Goal: Information Seeking & Learning: Learn about a topic

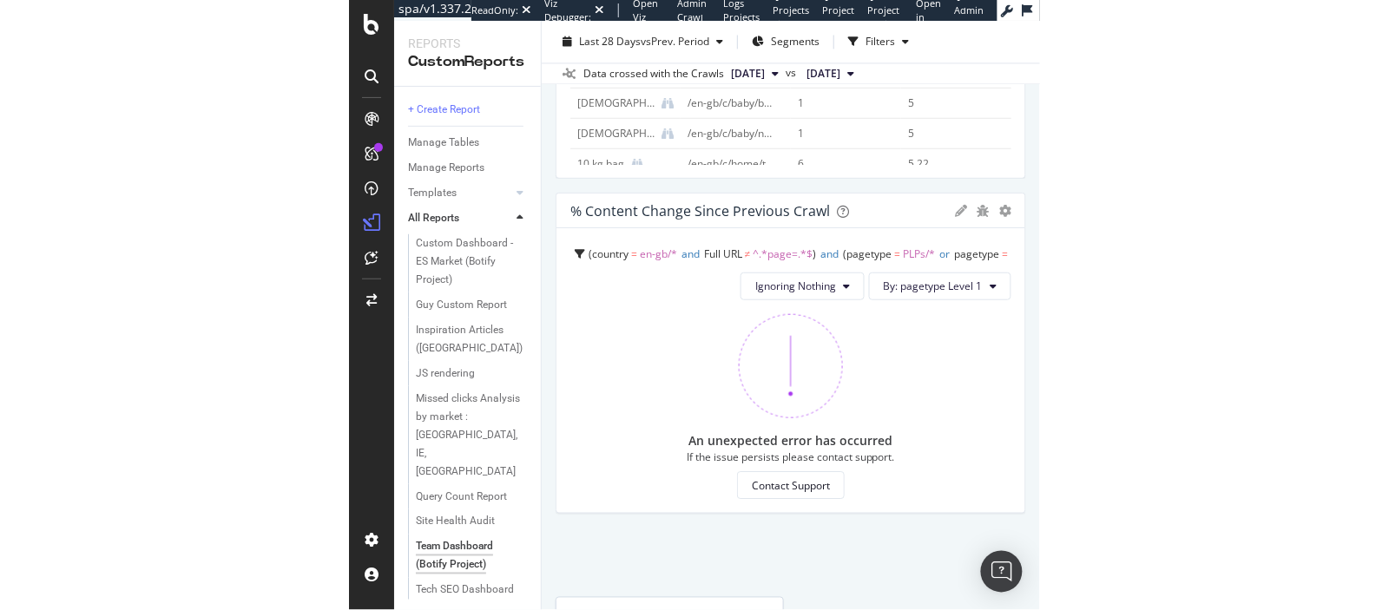
scroll to position [1650, 0]
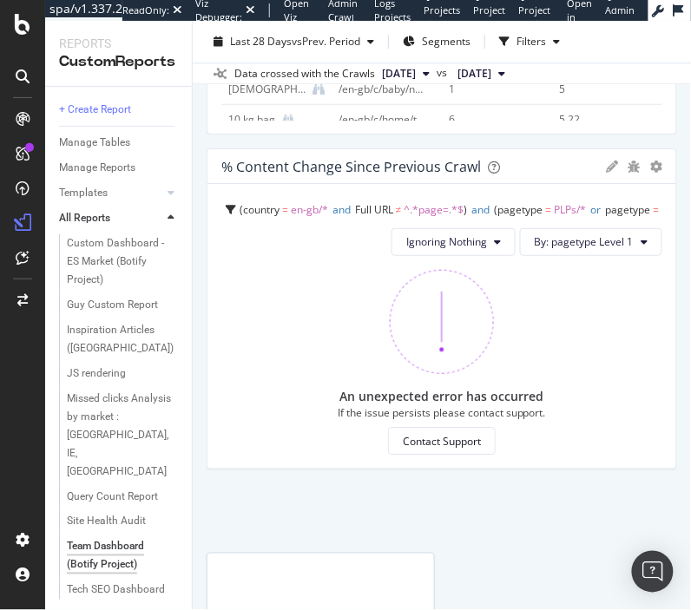
click at [512, 158] on div "% Content Change since Previous Crawl" at bounding box center [409, 166] width 377 height 17
click at [297, 174] on div "% Content Change since Previous Crawl Pie Display Global View Table Edit Filter…" at bounding box center [441, 166] width 469 height 35
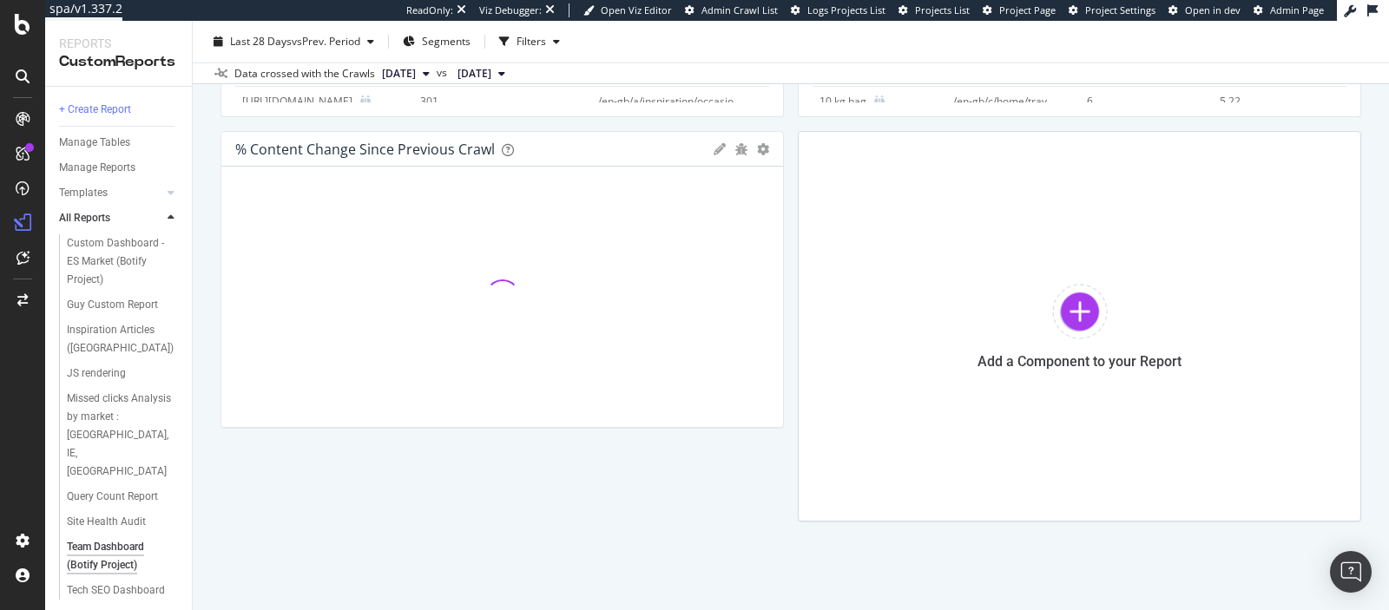
scroll to position [840, 0]
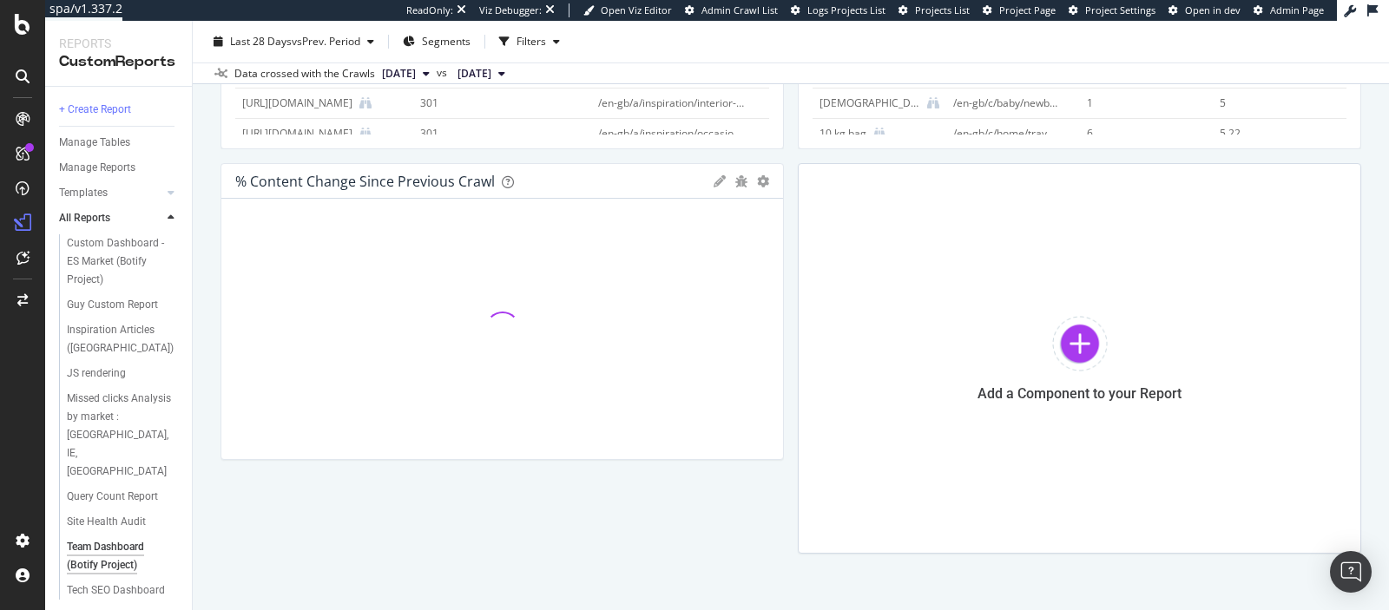
click at [408, 182] on div "% Content Change since Previous Crawl" at bounding box center [365, 181] width 260 height 17
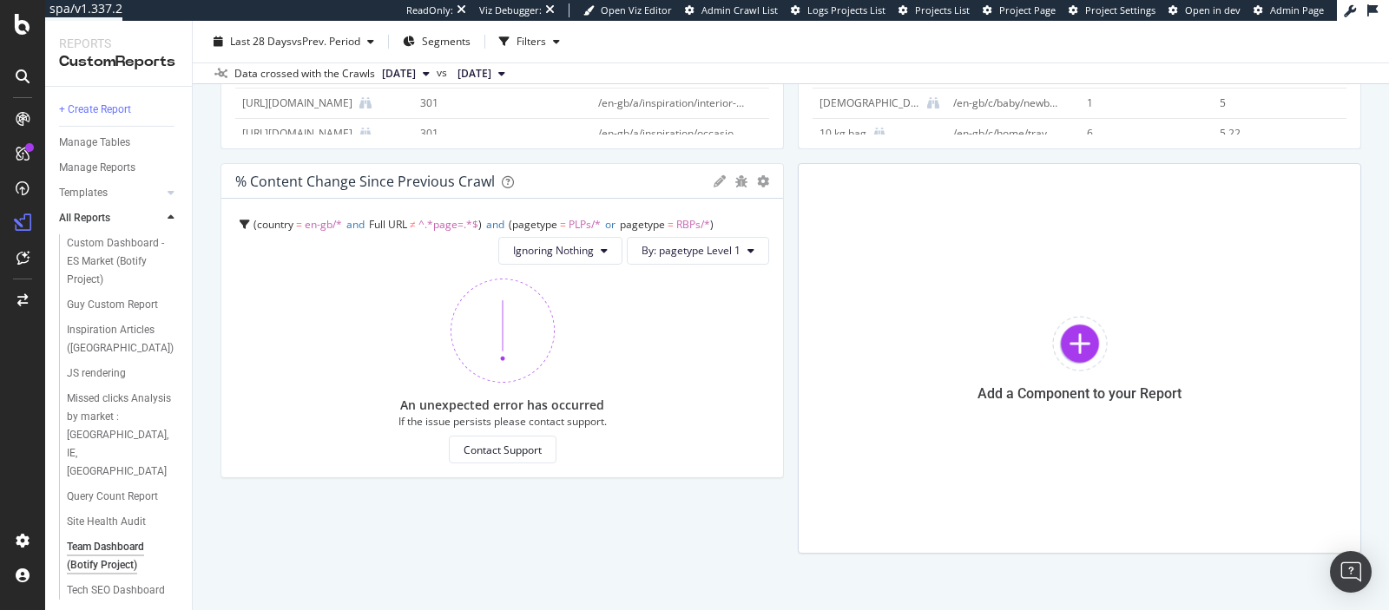
click at [408, 182] on div "% Content Change since Previous Crawl" at bounding box center [365, 181] width 260 height 17
click at [759, 180] on icon "gear" at bounding box center [763, 181] width 12 height 12
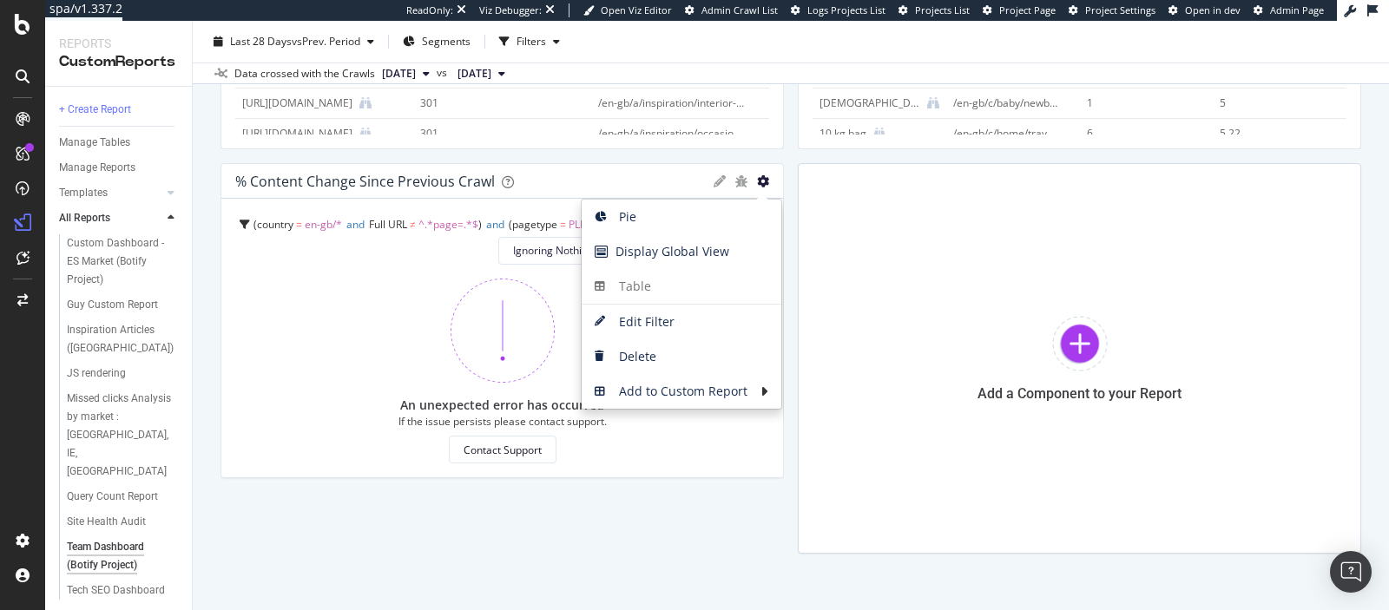
click at [760, 179] on icon "gear" at bounding box center [763, 181] width 12 height 12
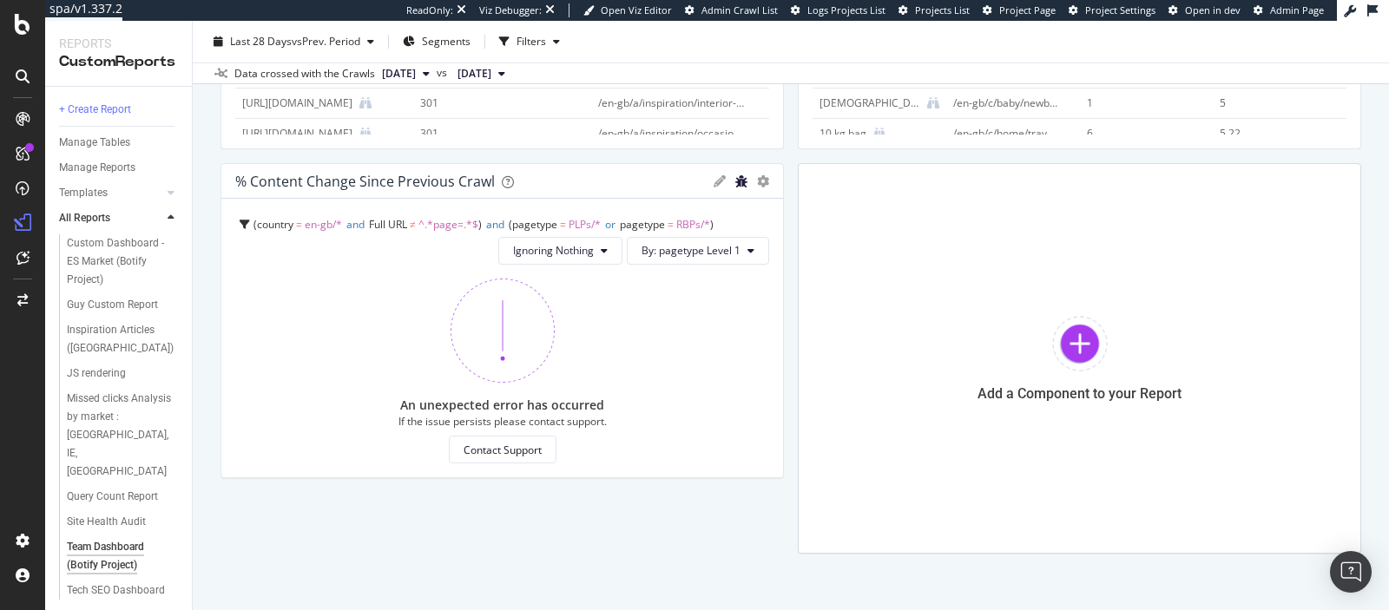
click at [745, 179] on icon "bug" at bounding box center [741, 181] width 12 height 12
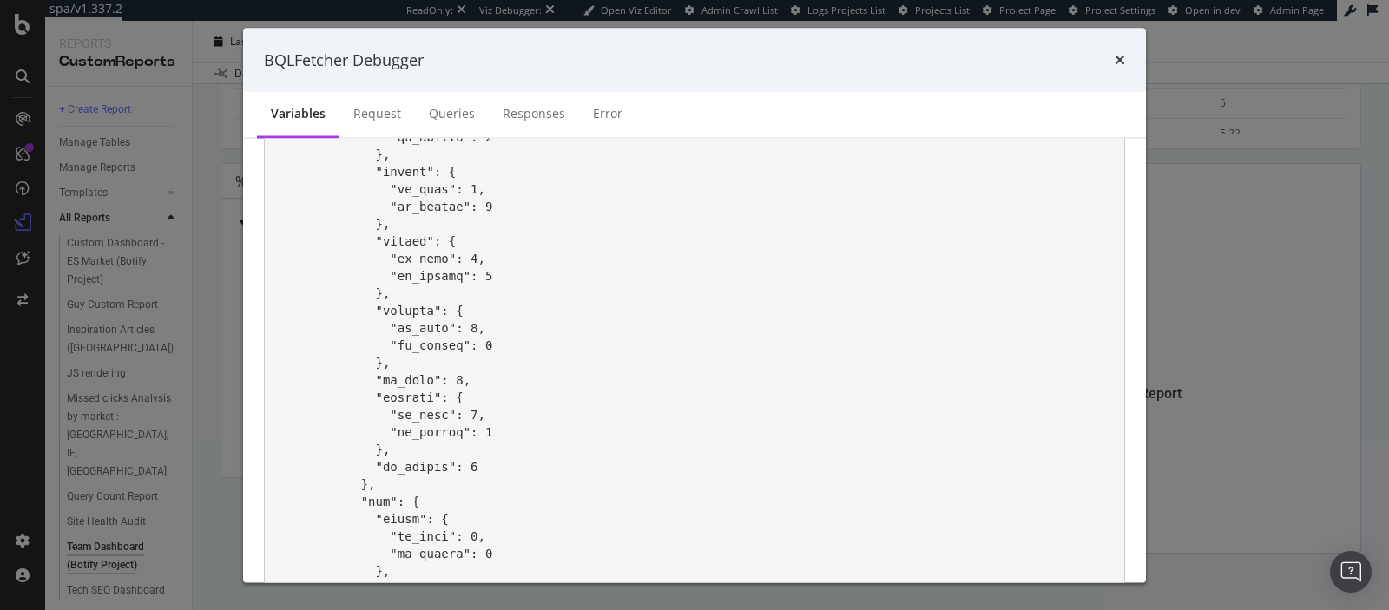
scroll to position [5131, 0]
click at [389, 123] on div "Request" at bounding box center [377, 115] width 76 height 48
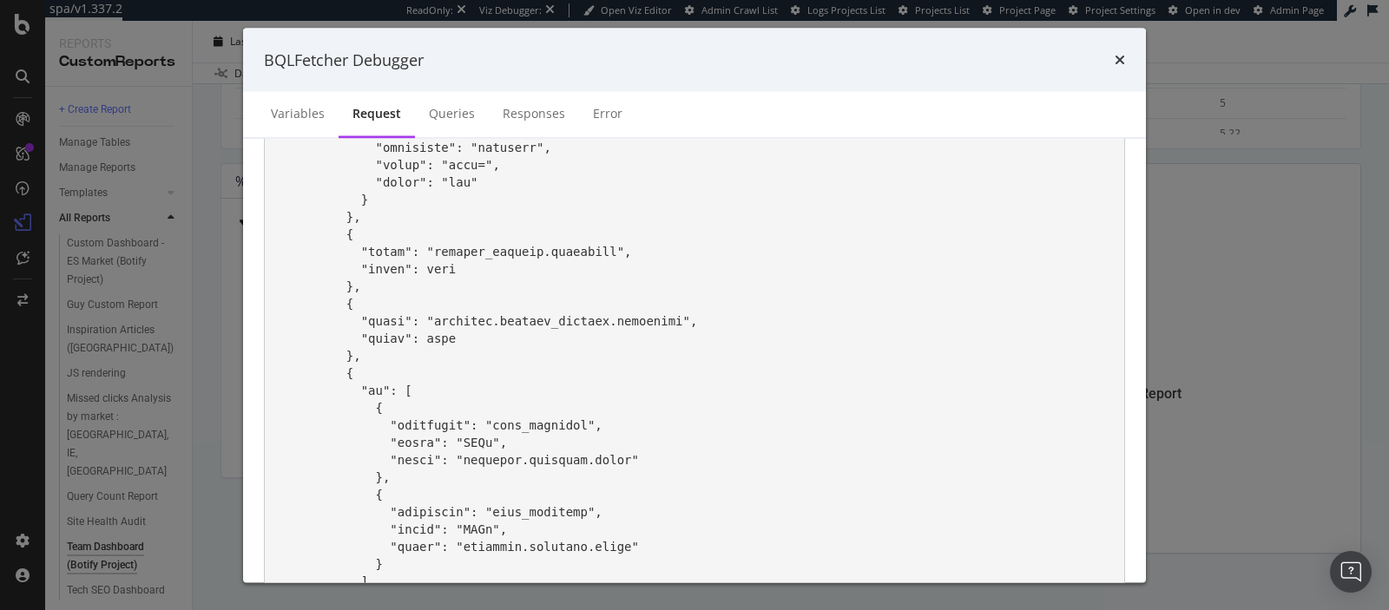
scroll to position [0, 0]
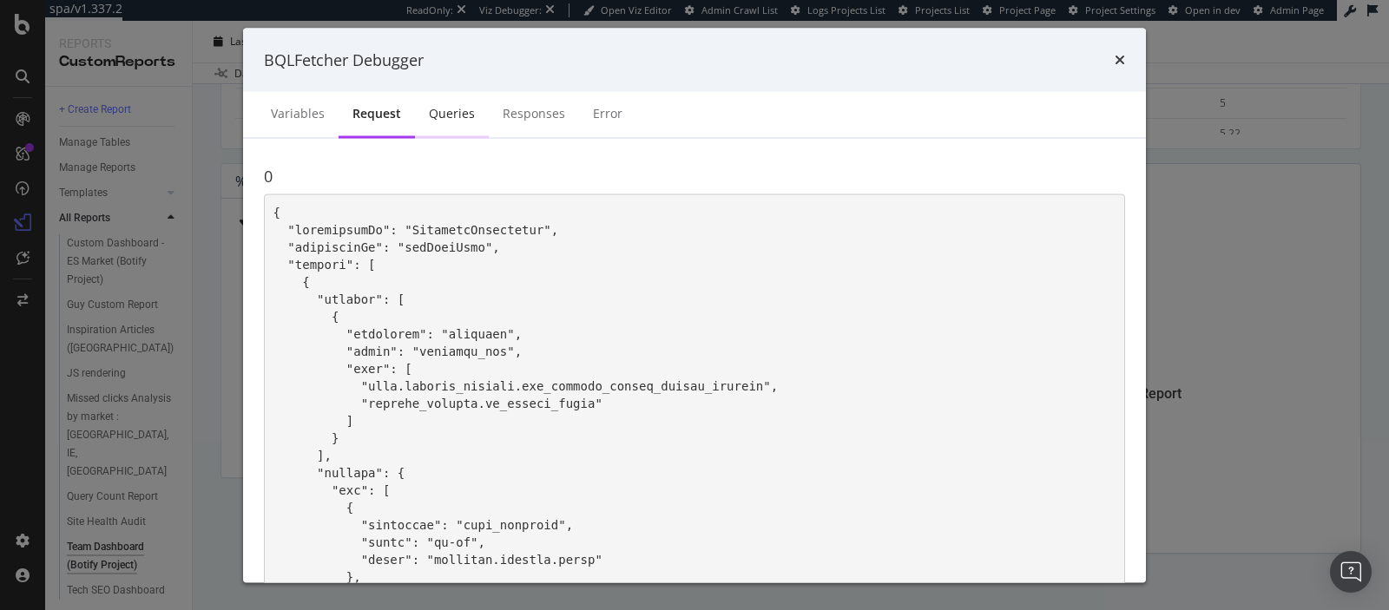
click at [463, 119] on div "Queries" at bounding box center [452, 113] width 46 height 17
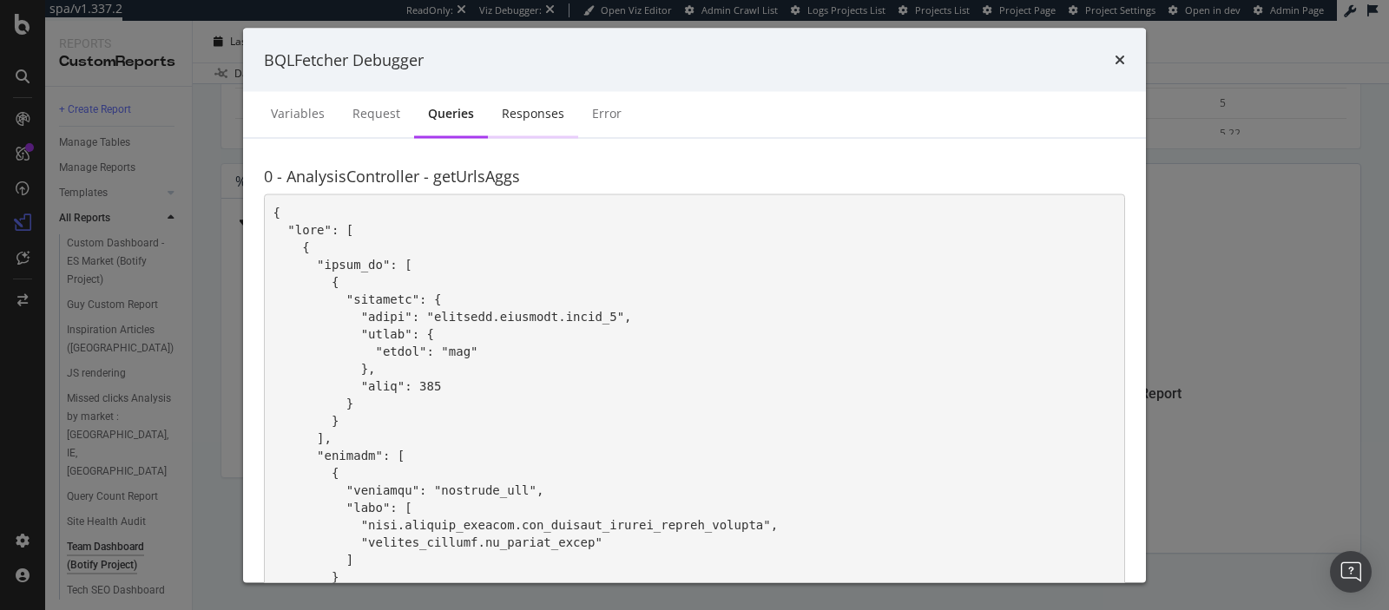
click at [504, 112] on div "Responses" at bounding box center [533, 113] width 62 height 17
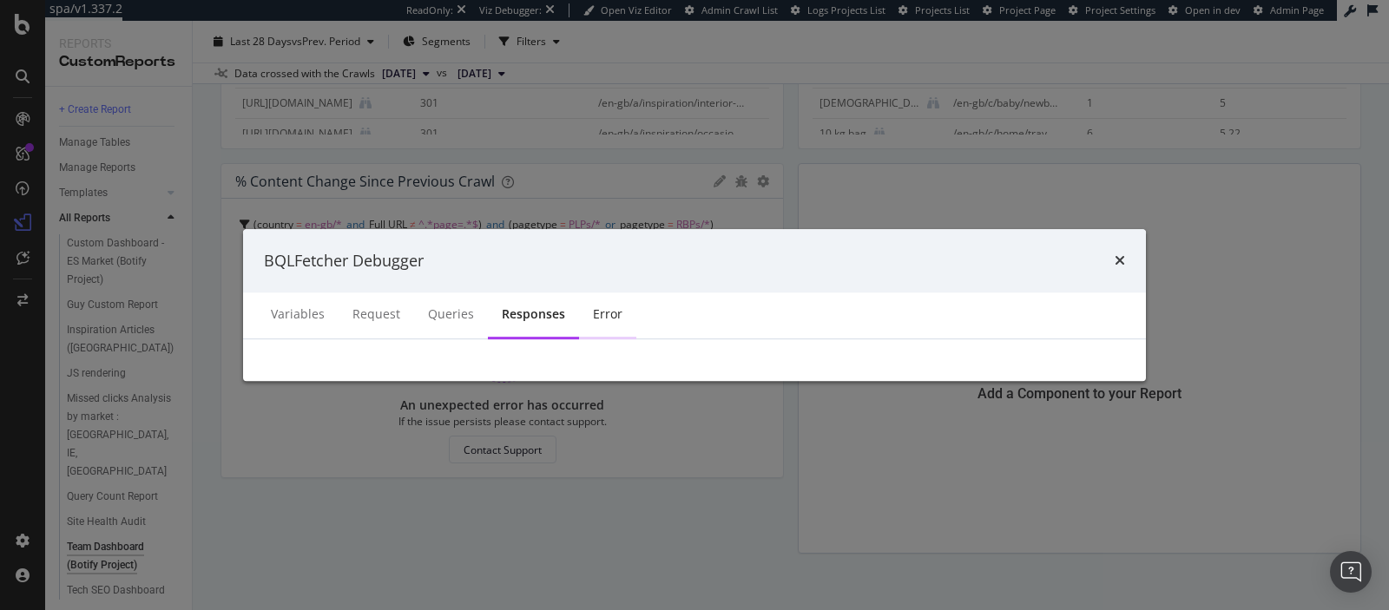
click at [579, 312] on div "Error" at bounding box center [607, 316] width 57 height 48
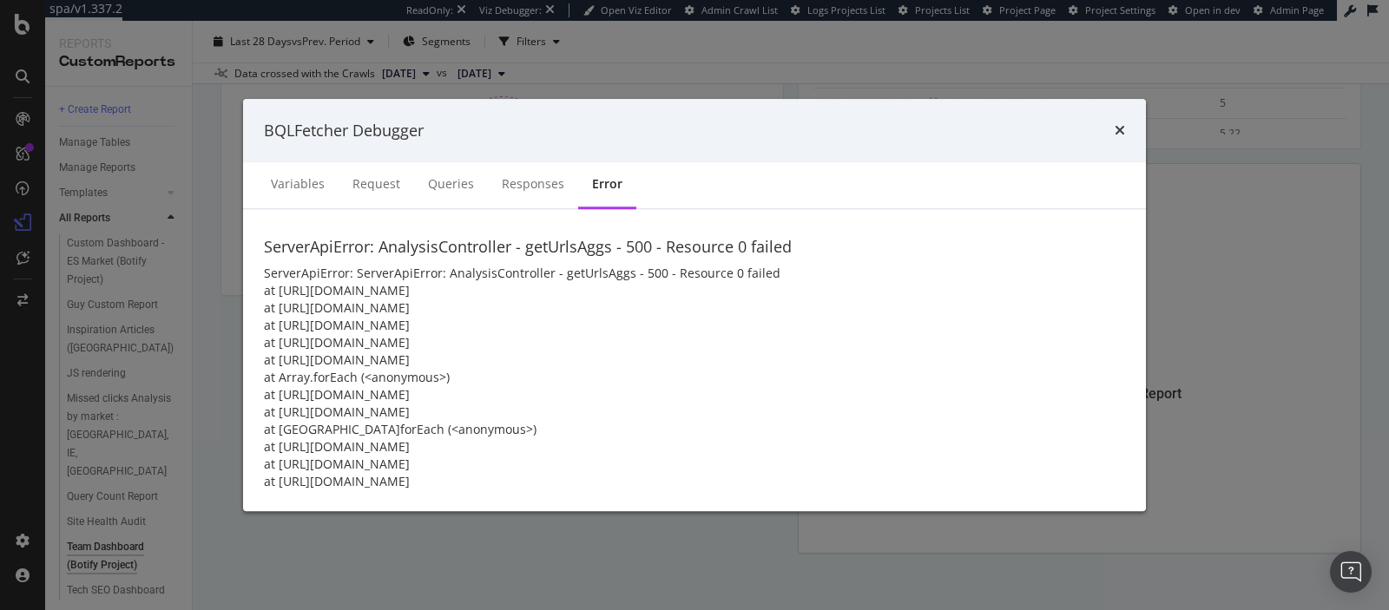
drag, startPoint x: 573, startPoint y: 486, endPoint x: 256, endPoint y: 304, distance: 365.5
click at [256, 304] on div "ServerApiError: AnalysisController - getUrlsAggs - 500 - Resource 0 failed Serv…" at bounding box center [694, 360] width 903 height 302
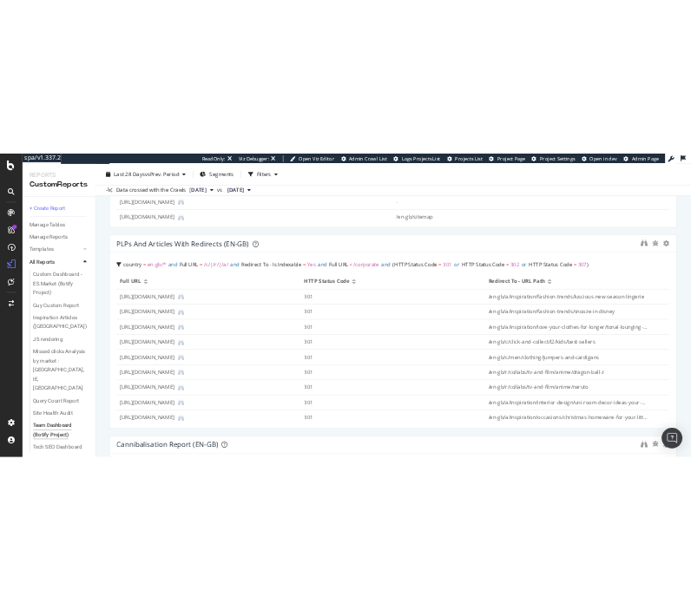
scroll to position [1578, 0]
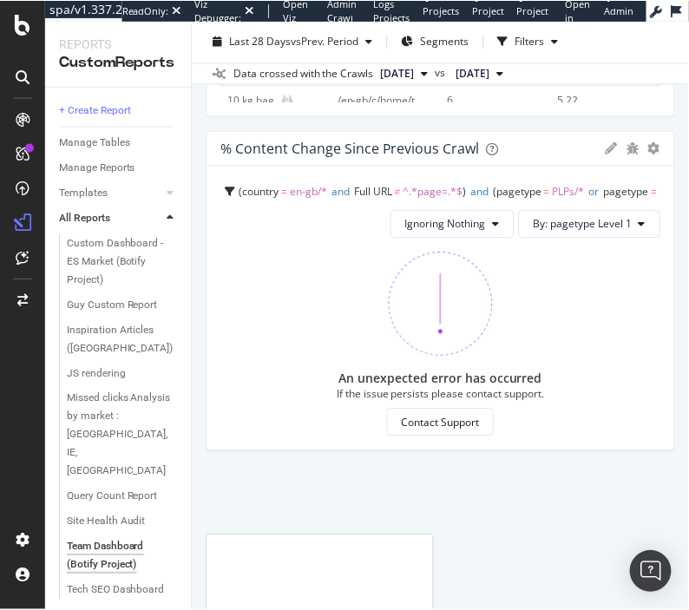
scroll to position [1690, 0]
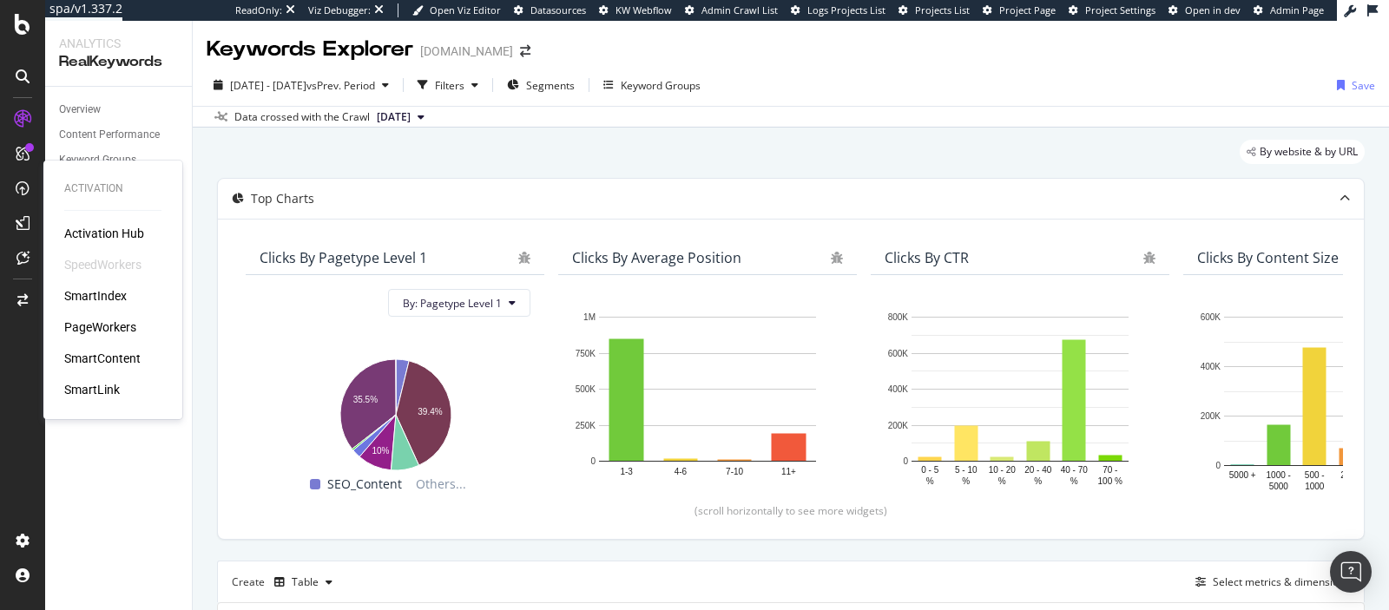
click at [96, 318] on div "Activation Hub SpeedWorkers SmartIndex PageWorkers SmartContent SmartLink" at bounding box center [112, 312] width 97 height 174
click at [96, 319] on div "PageWorkers" at bounding box center [100, 327] width 72 height 17
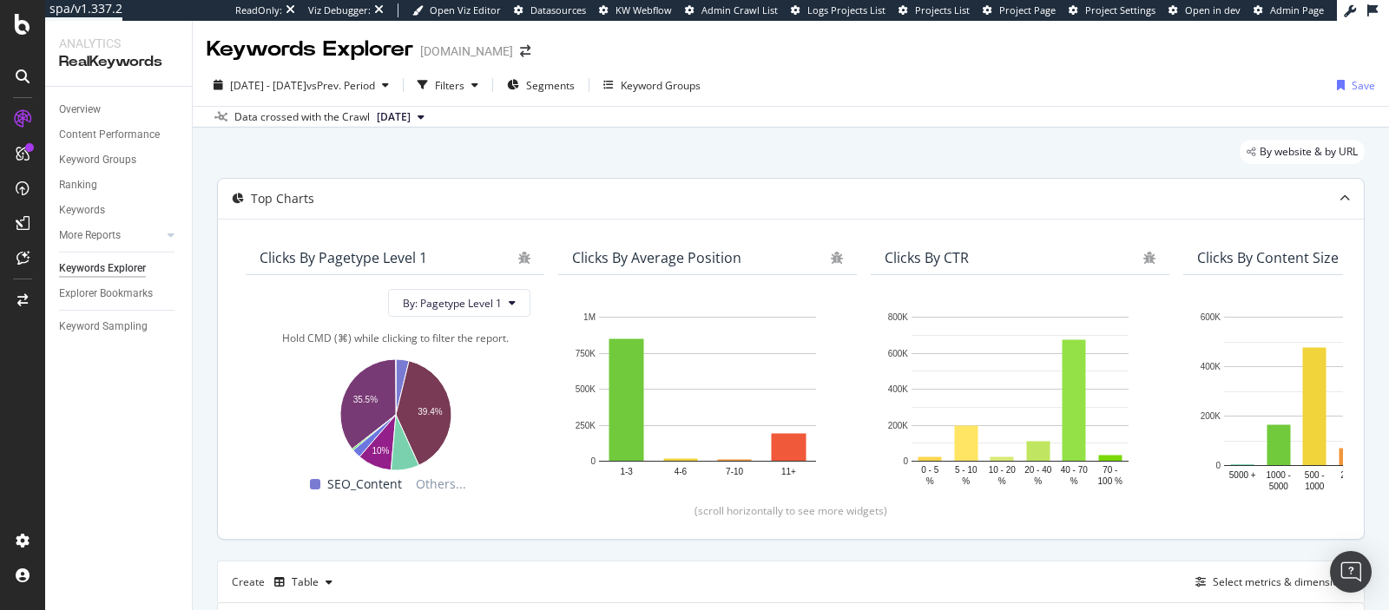
scroll to position [313, 0]
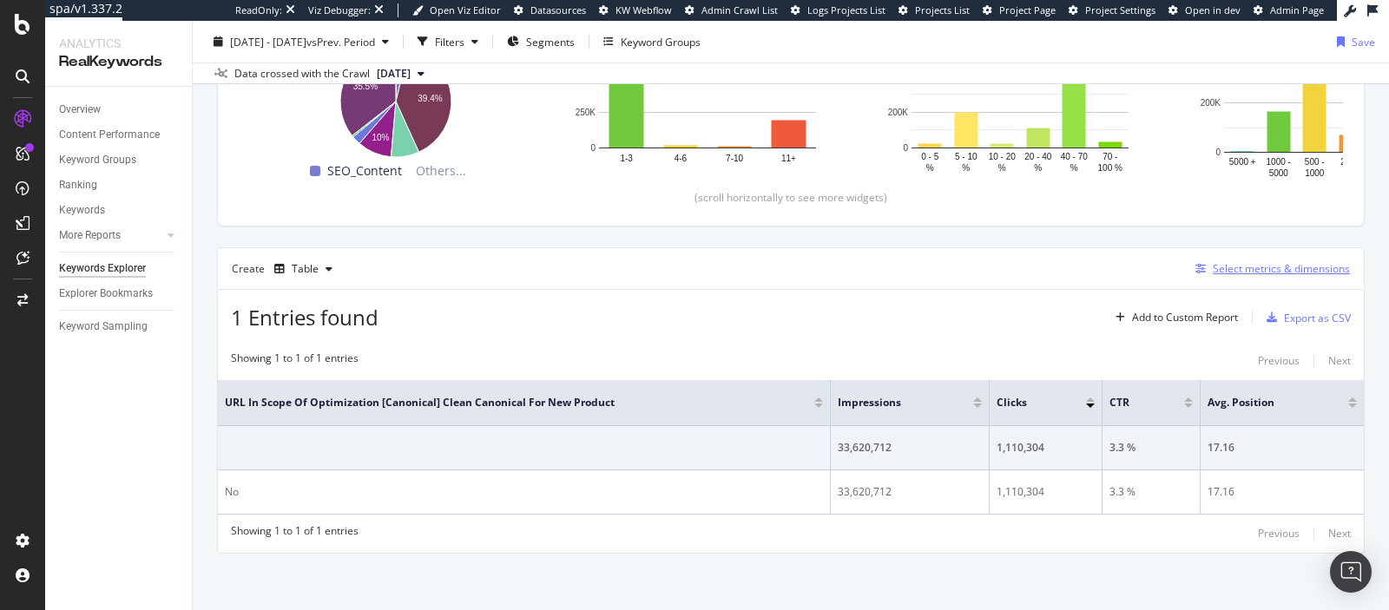
click at [1249, 268] on div "Select metrics & dimensions" at bounding box center [1281, 268] width 137 height 15
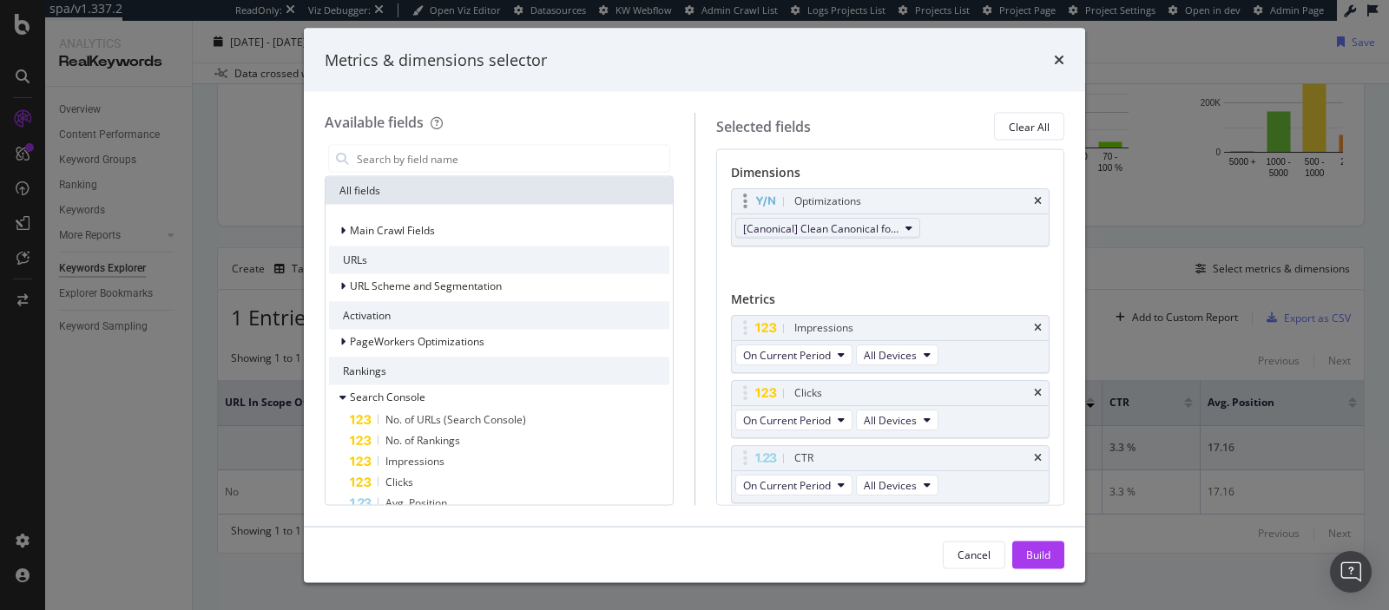
click at [900, 229] on button "[Canonical] Clean Canonical for New Product" at bounding box center [827, 228] width 185 height 21
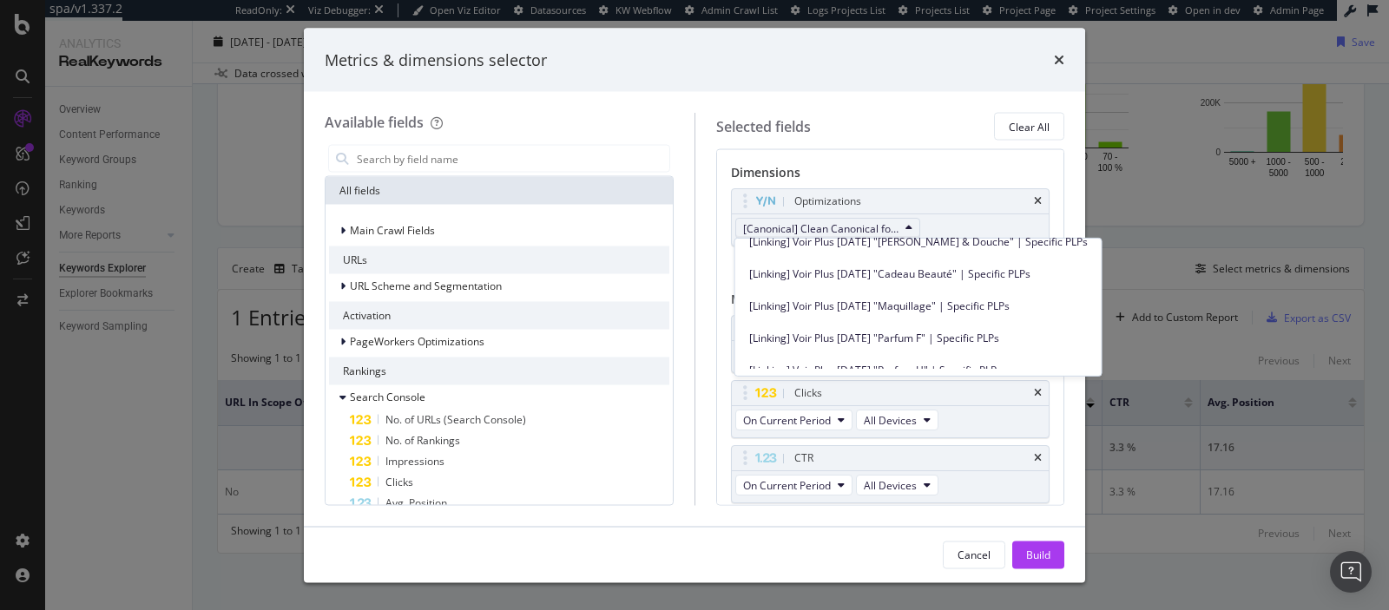
scroll to position [2589, 0]
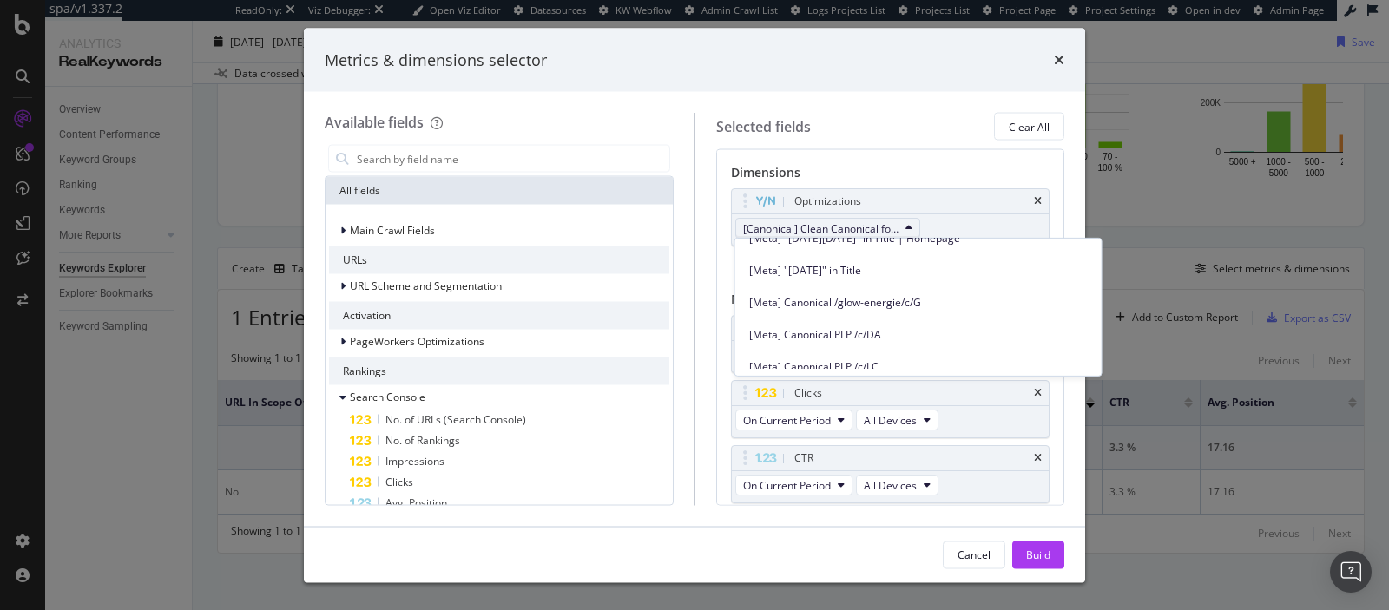
click at [852, 296] on span "[Meta] Canonical /glow-energie/c/G" at bounding box center [918, 302] width 339 height 16
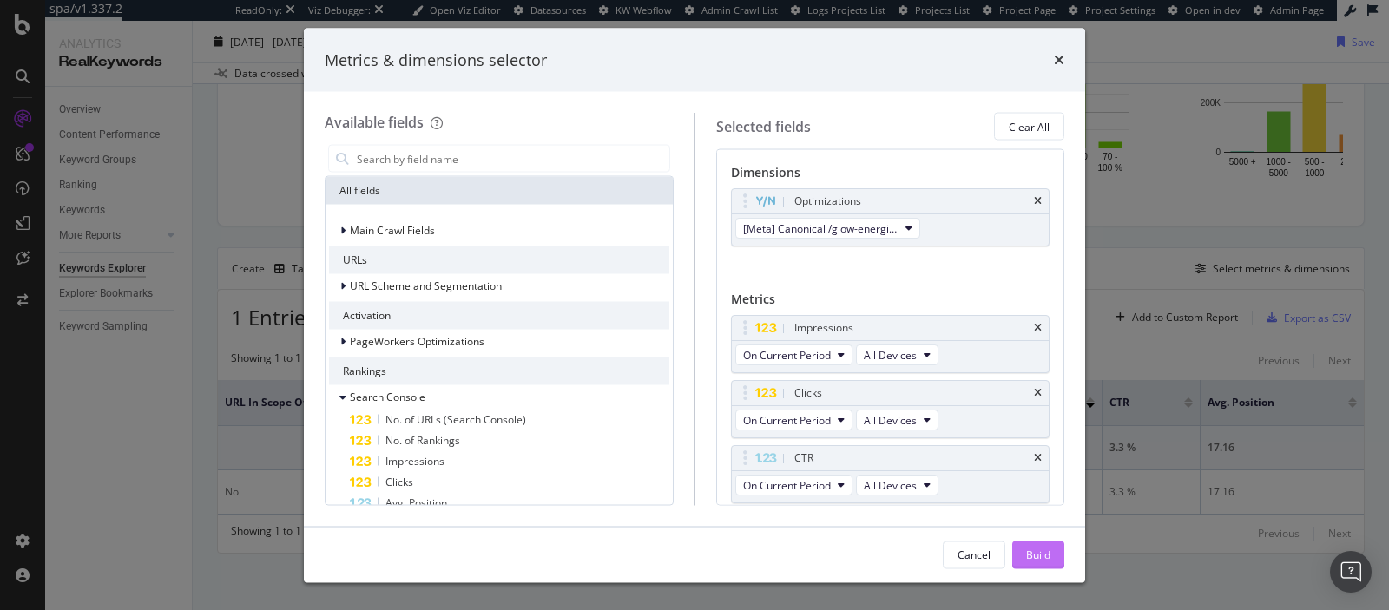
click at [1043, 549] on div "Build" at bounding box center [1038, 554] width 24 height 15
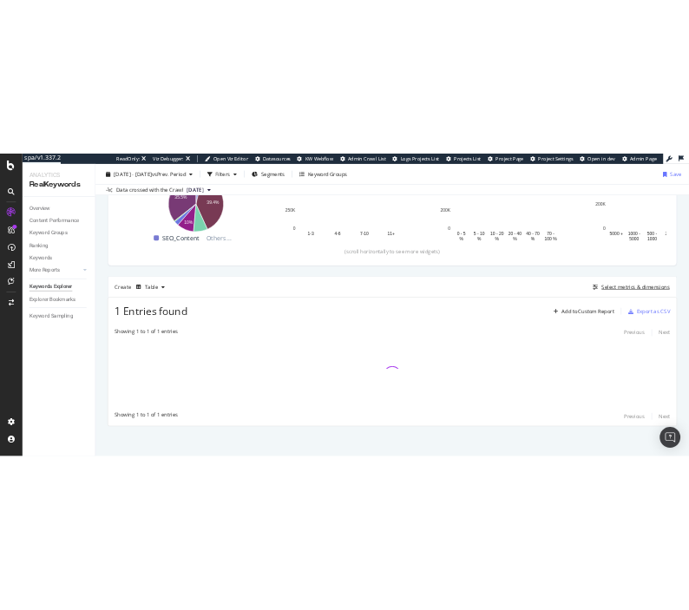
scroll to position [311, 0]
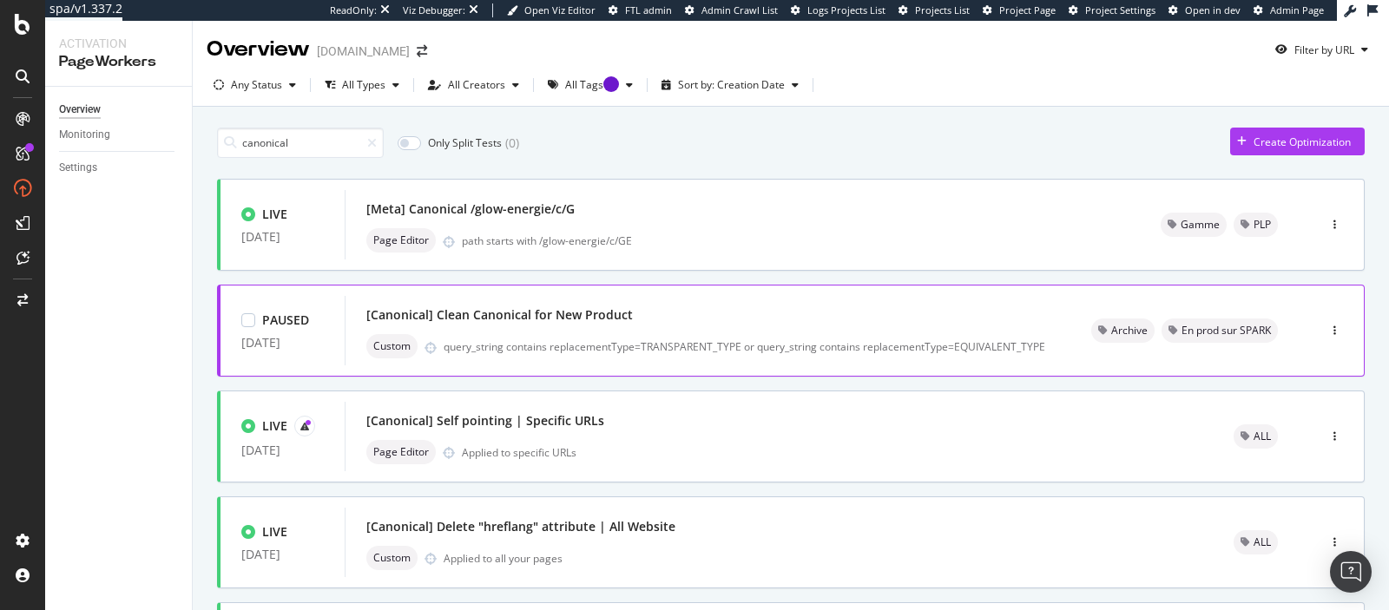
click at [506, 312] on div "[Canonical] Clean Canonical for New Product" at bounding box center [499, 314] width 266 height 17
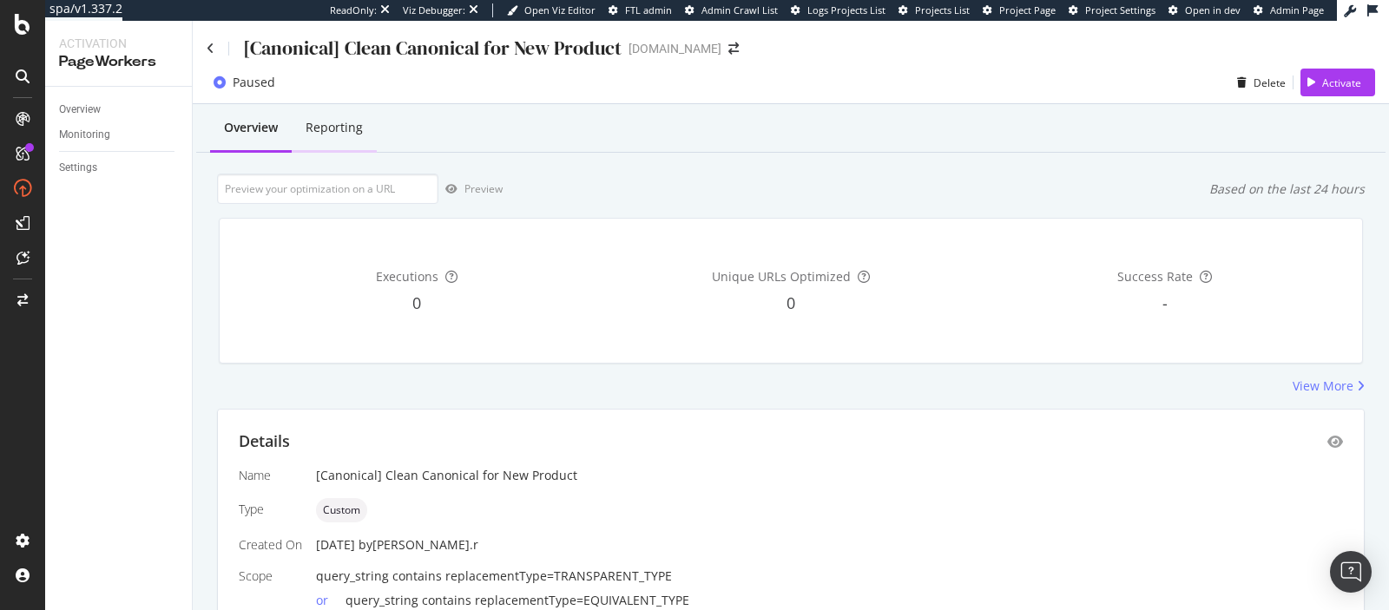
click at [352, 128] on div "Reporting" at bounding box center [334, 127] width 57 height 17
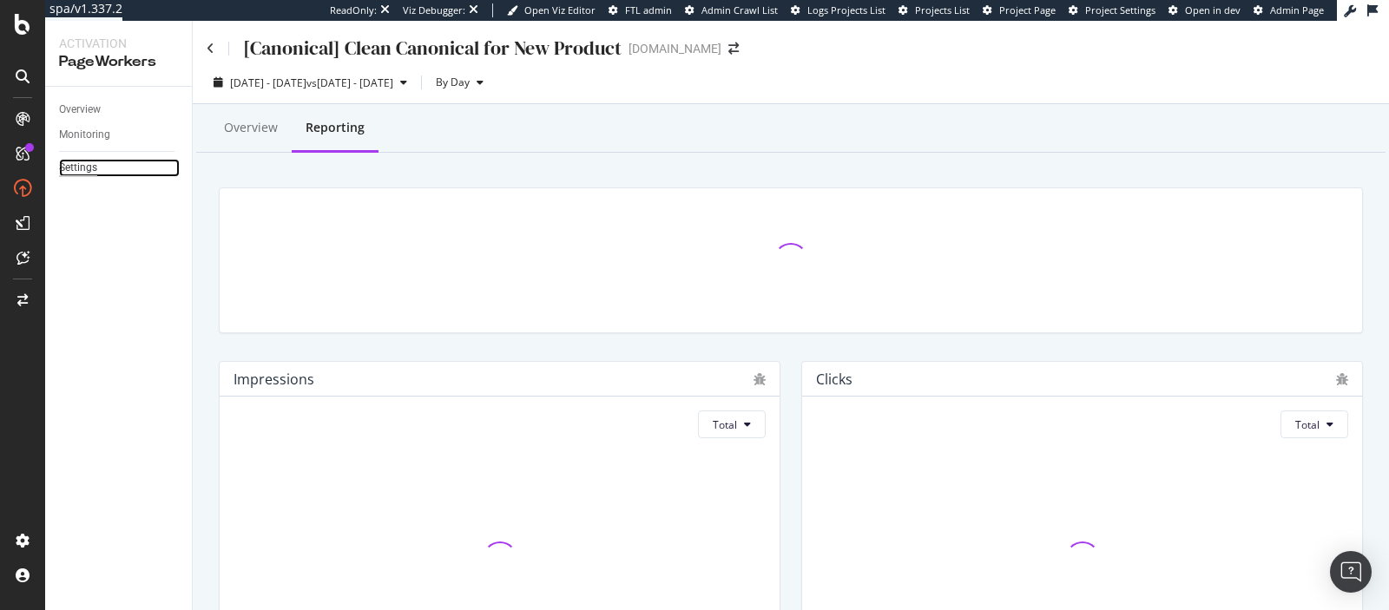
click at [89, 173] on div "Settings" at bounding box center [78, 168] width 38 height 18
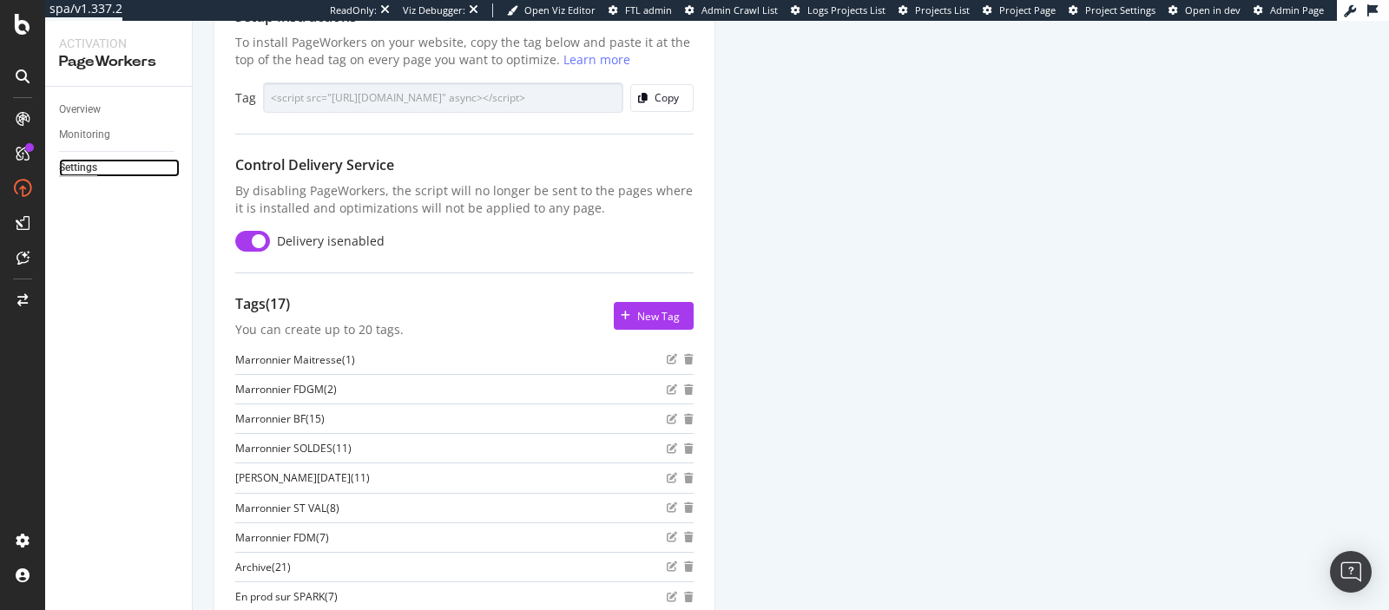
scroll to position [249, 0]
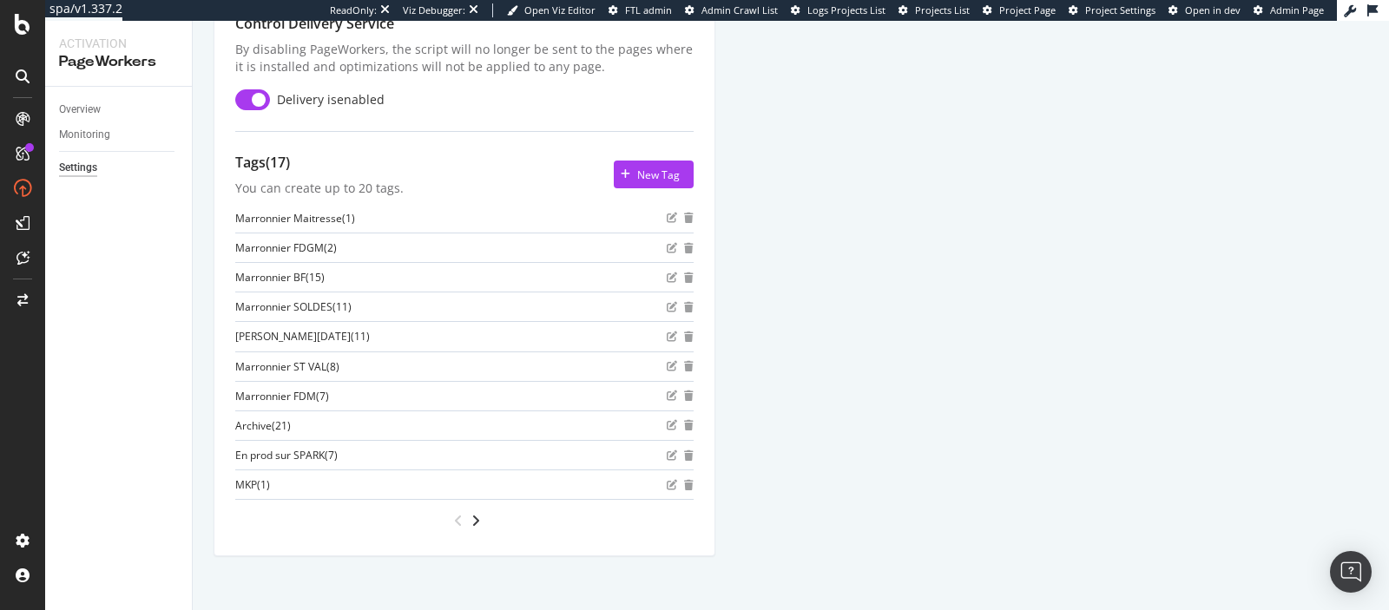
click at [482, 513] on div at bounding box center [464, 521] width 458 height 28
click at [478, 516] on icon "angle-right" at bounding box center [475, 521] width 9 height 14
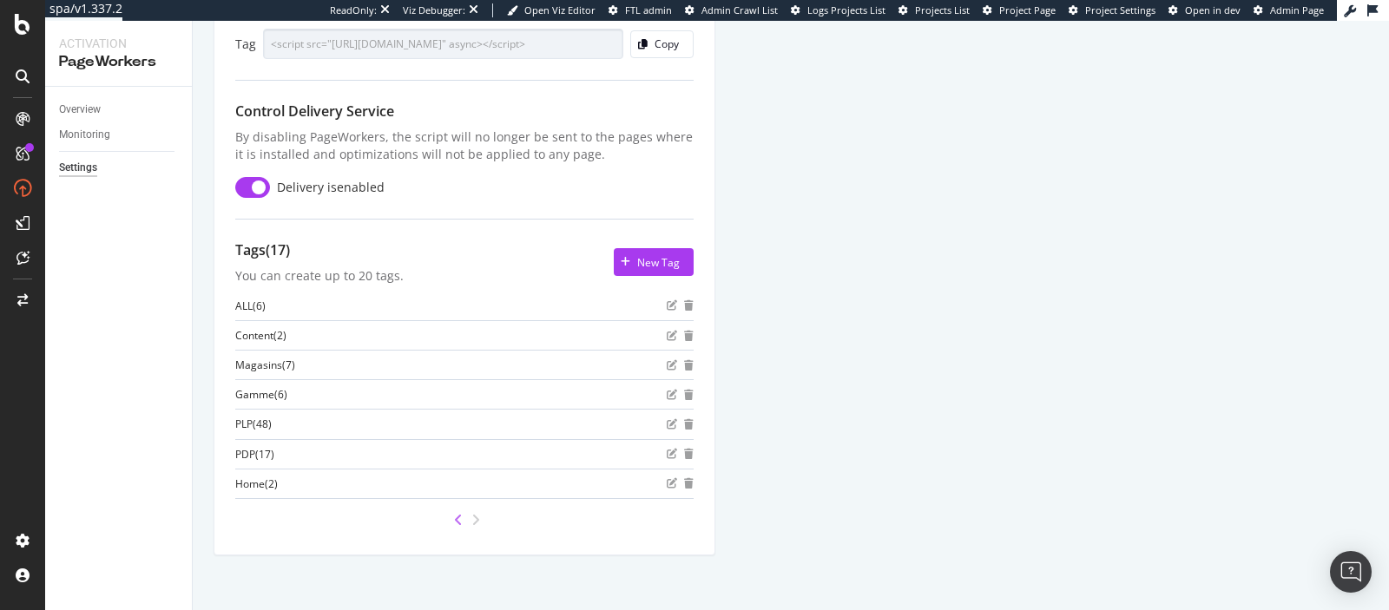
click at [456, 514] on icon "angle-left" at bounding box center [458, 520] width 9 height 14
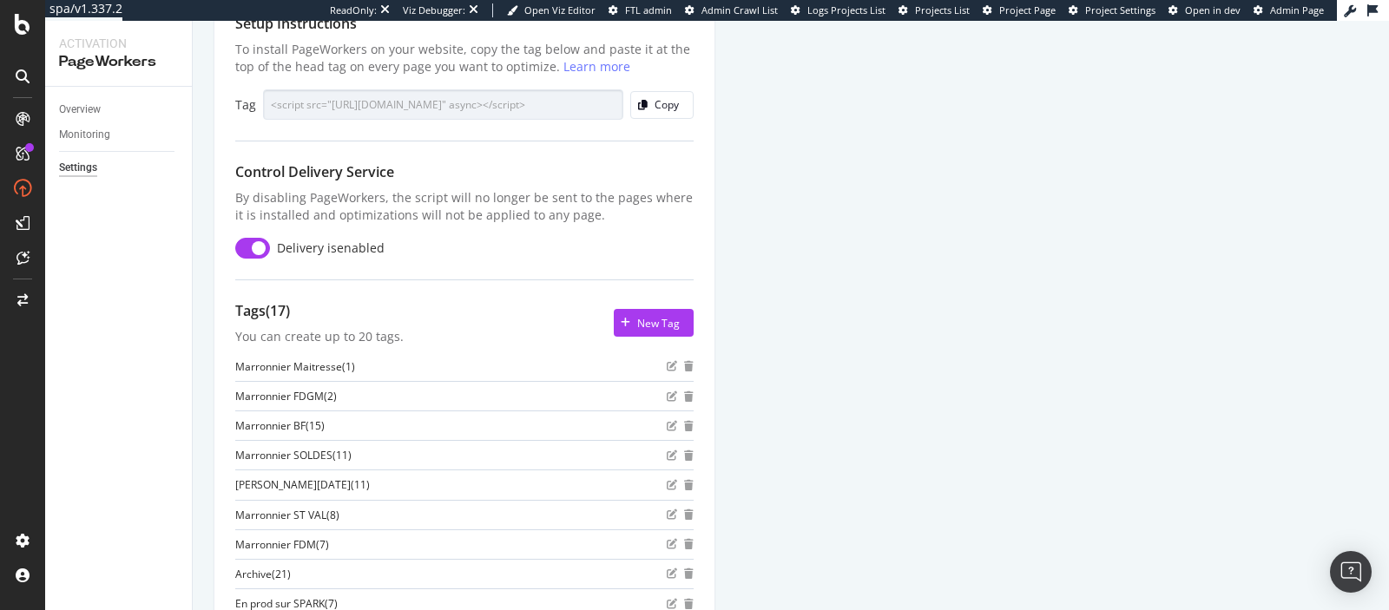
scroll to position [0, 0]
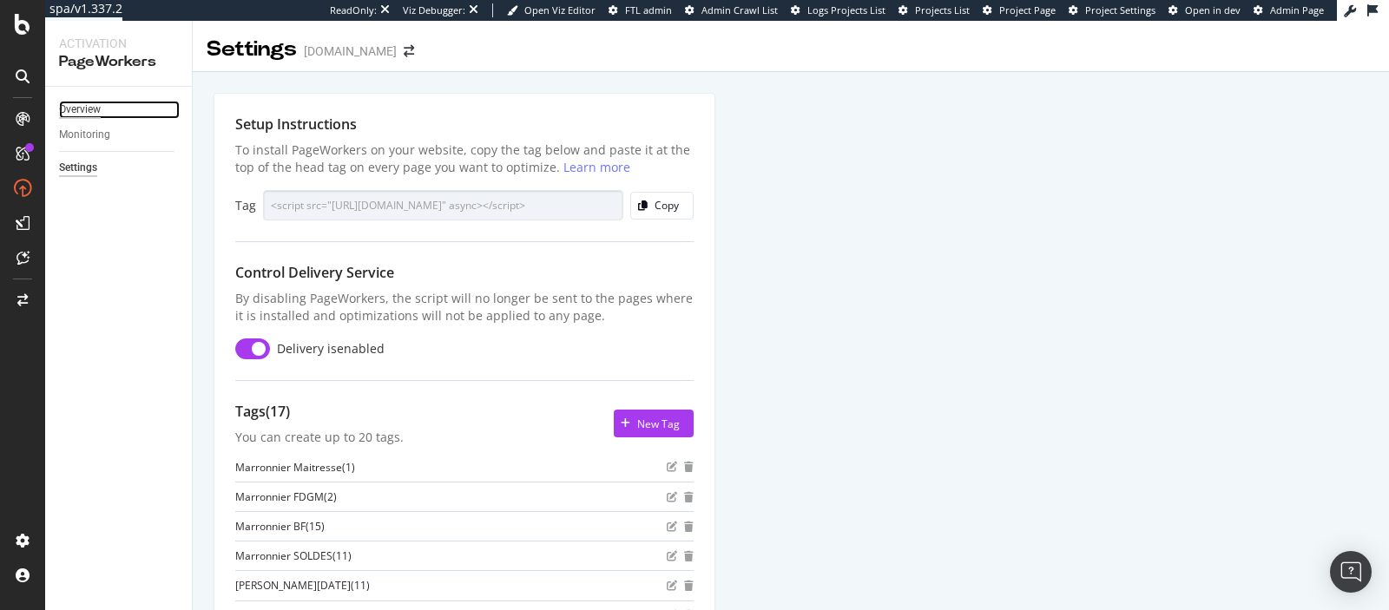
click at [81, 116] on div "Overview" at bounding box center [80, 110] width 42 height 18
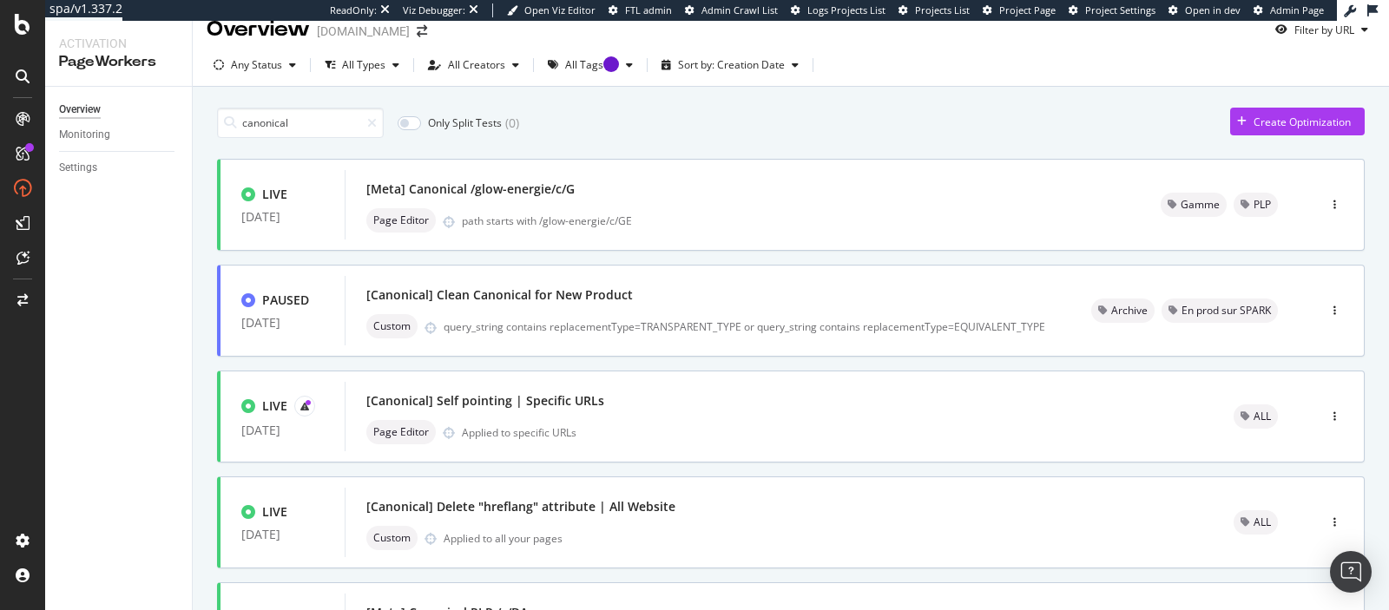
scroll to position [21, 0]
click at [499, 219] on div "path starts with /glow-energie/c/GE" at bounding box center [790, 220] width 657 height 15
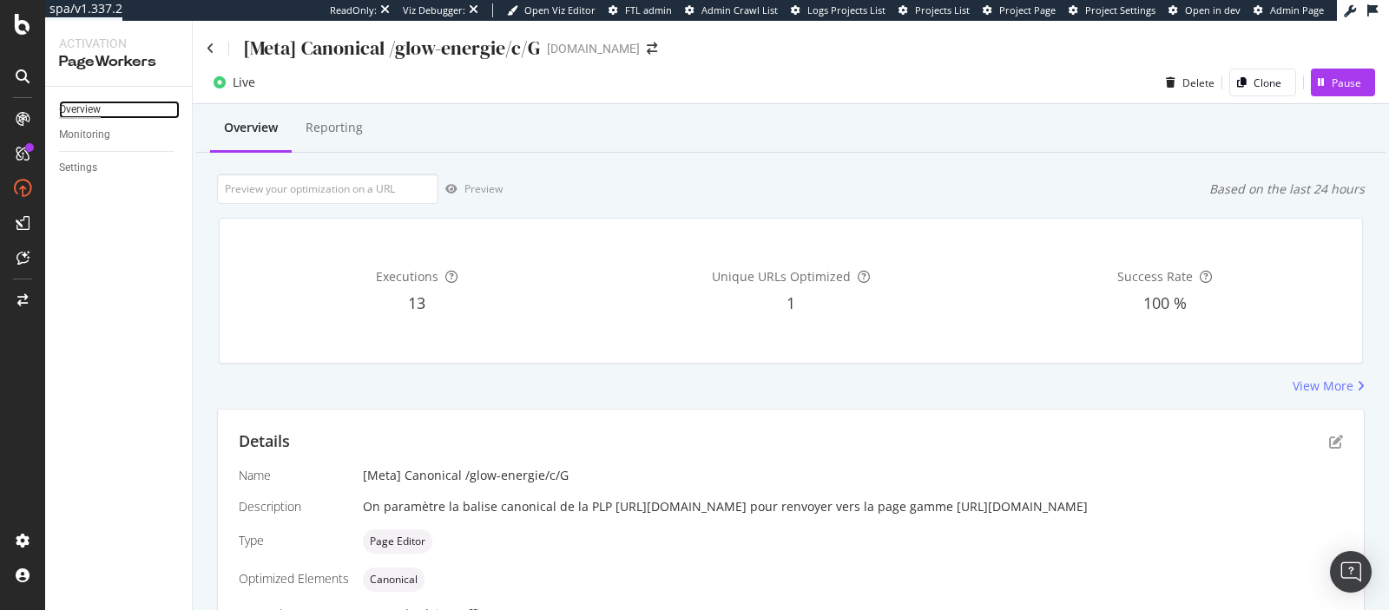
click at [95, 109] on div "Overview" at bounding box center [80, 110] width 42 height 18
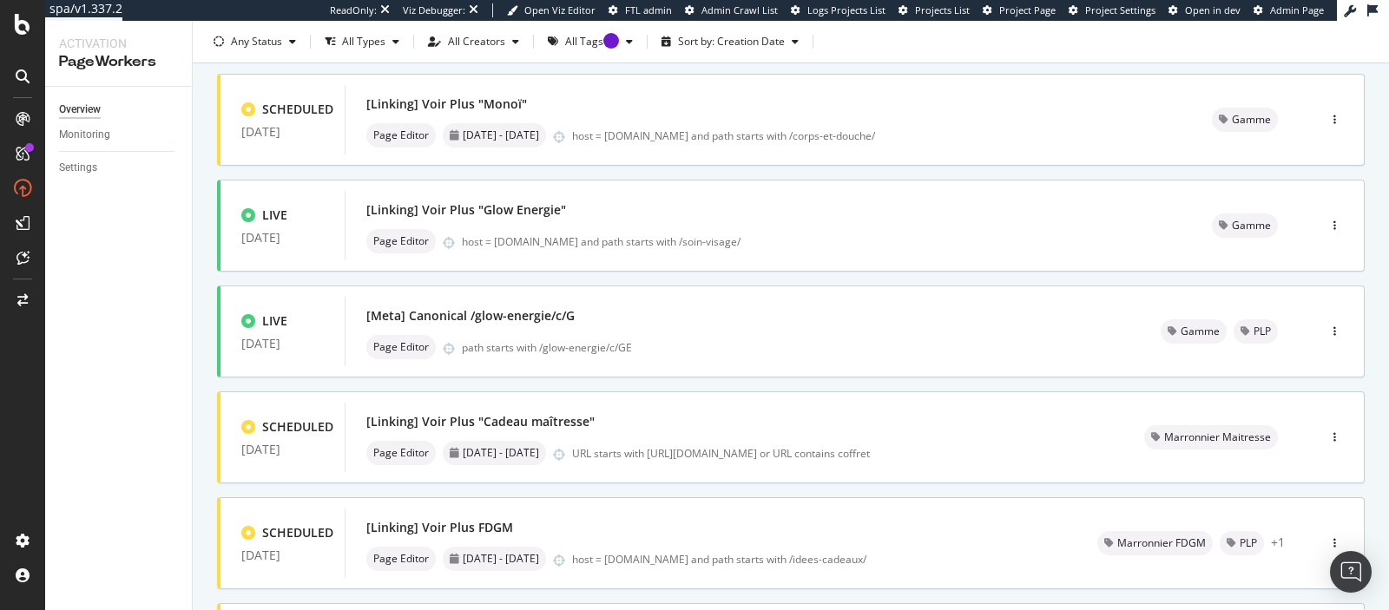
scroll to position [325, 0]
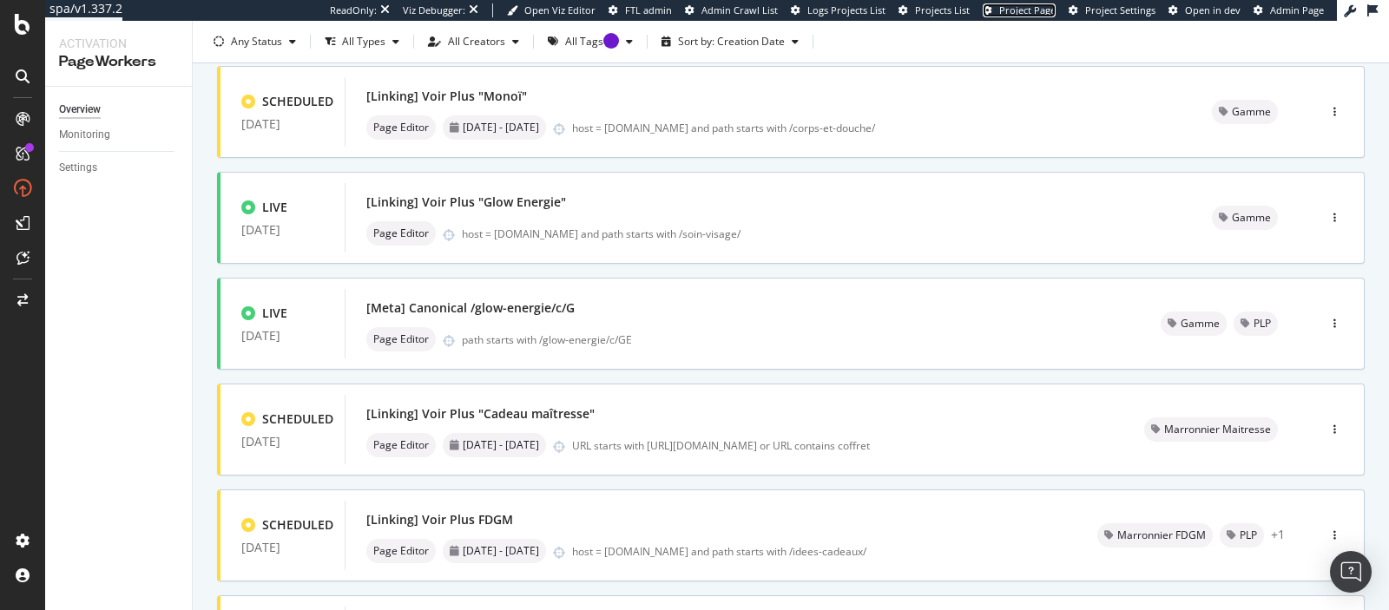
click at [1015, 9] on span "Project Page" at bounding box center [1027, 9] width 56 height 13
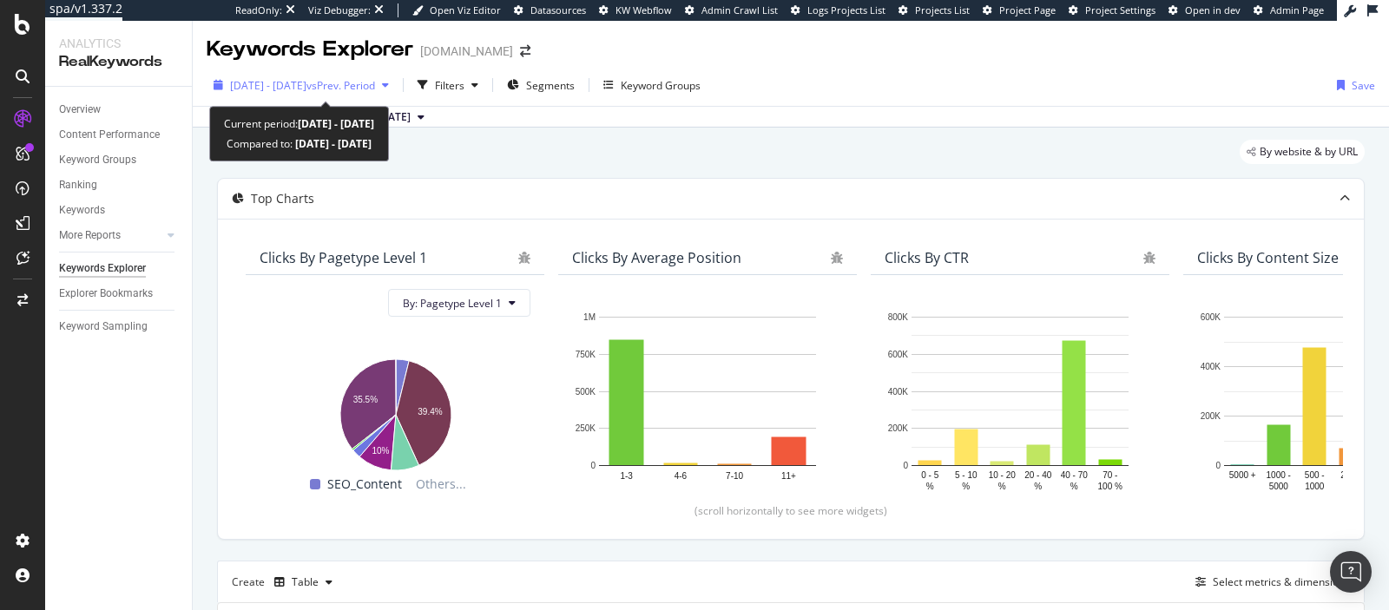
click at [365, 94] on div "[DATE] - [DATE] vs Prev. Period" at bounding box center [301, 85] width 189 height 26
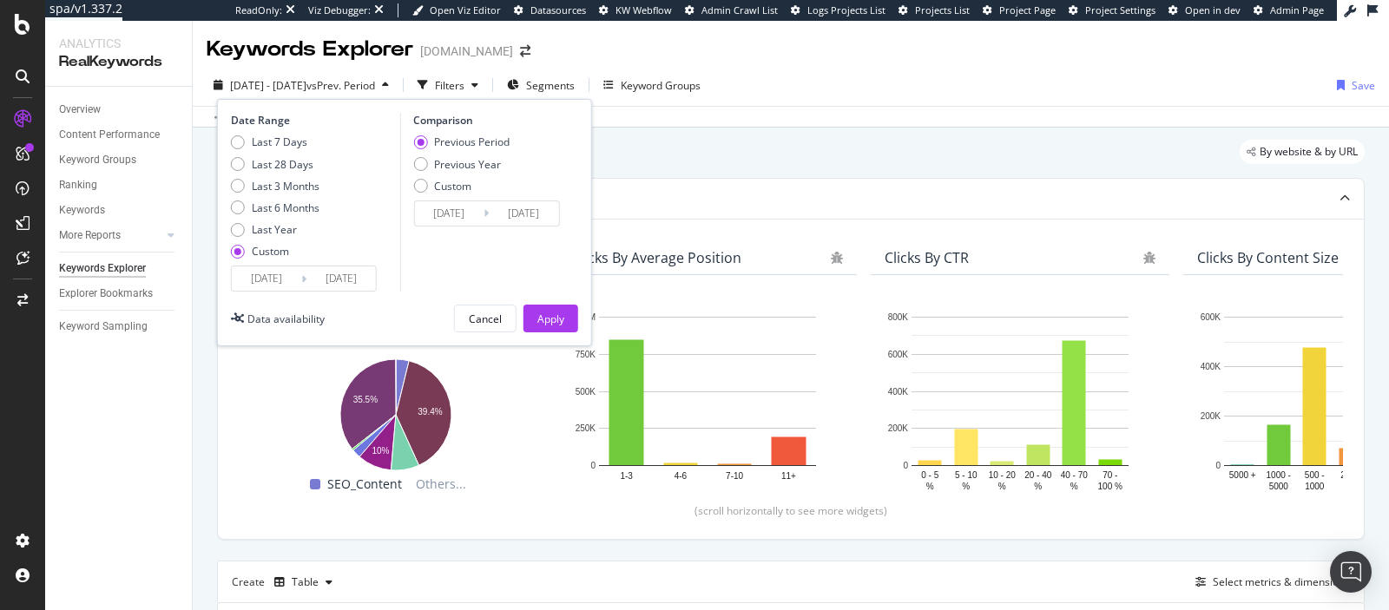
click at [365, 94] on div "[DATE] - [DATE] vs Prev. Period" at bounding box center [301, 85] width 189 height 26
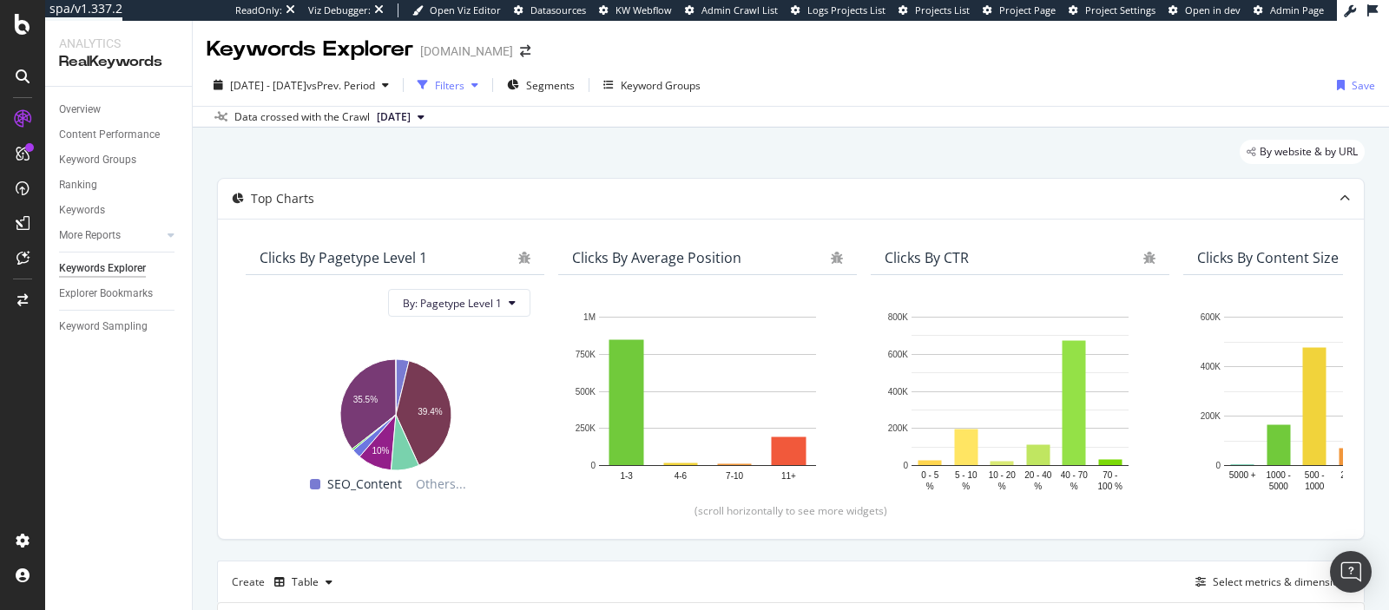
click at [478, 80] on icon "button" at bounding box center [474, 85] width 7 height 10
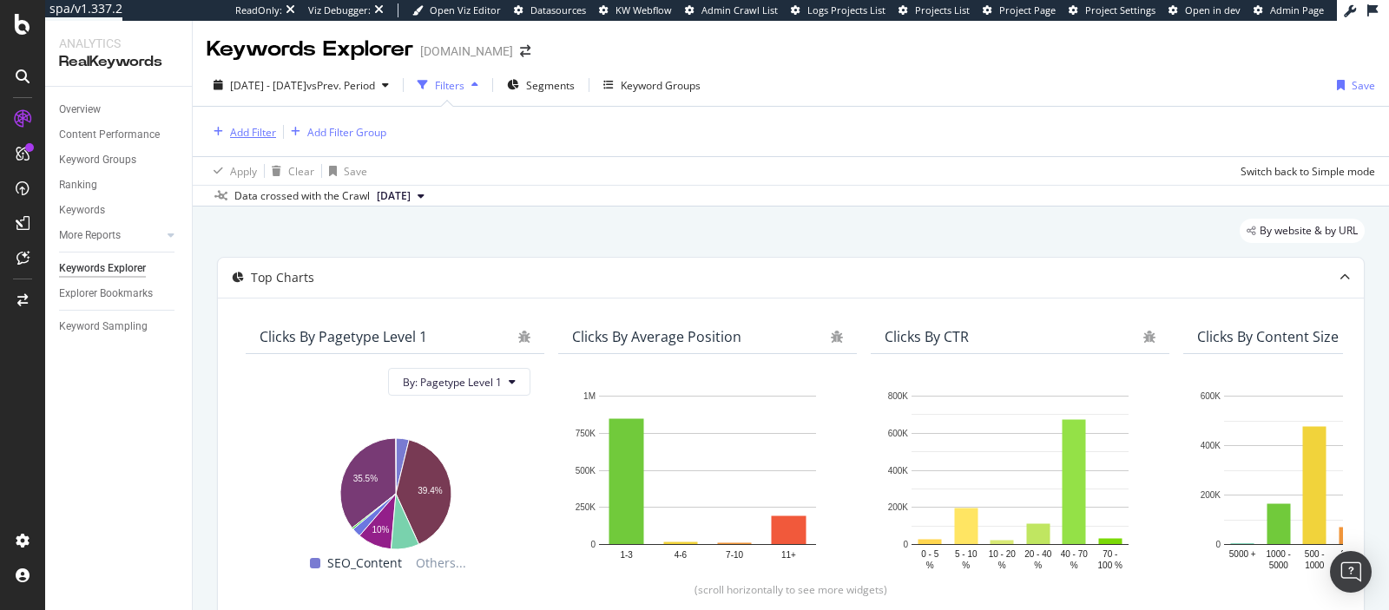
click at [262, 135] on div "Add Filter" at bounding box center [253, 132] width 46 height 15
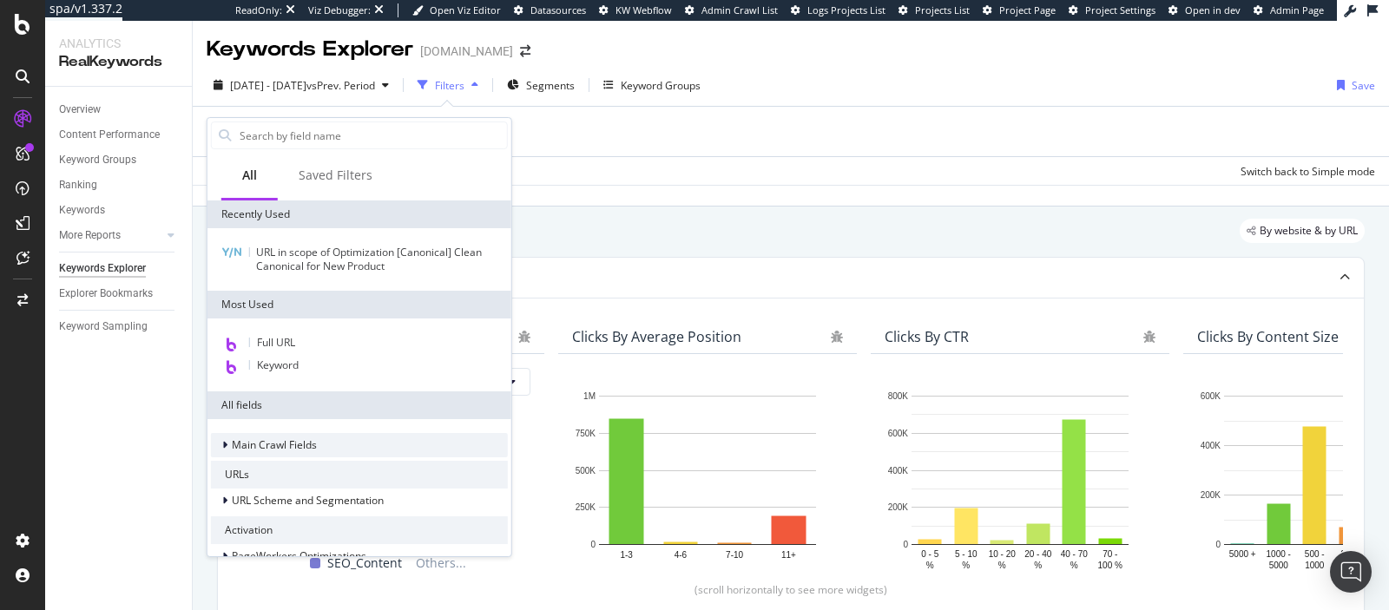
scroll to position [79, 0]
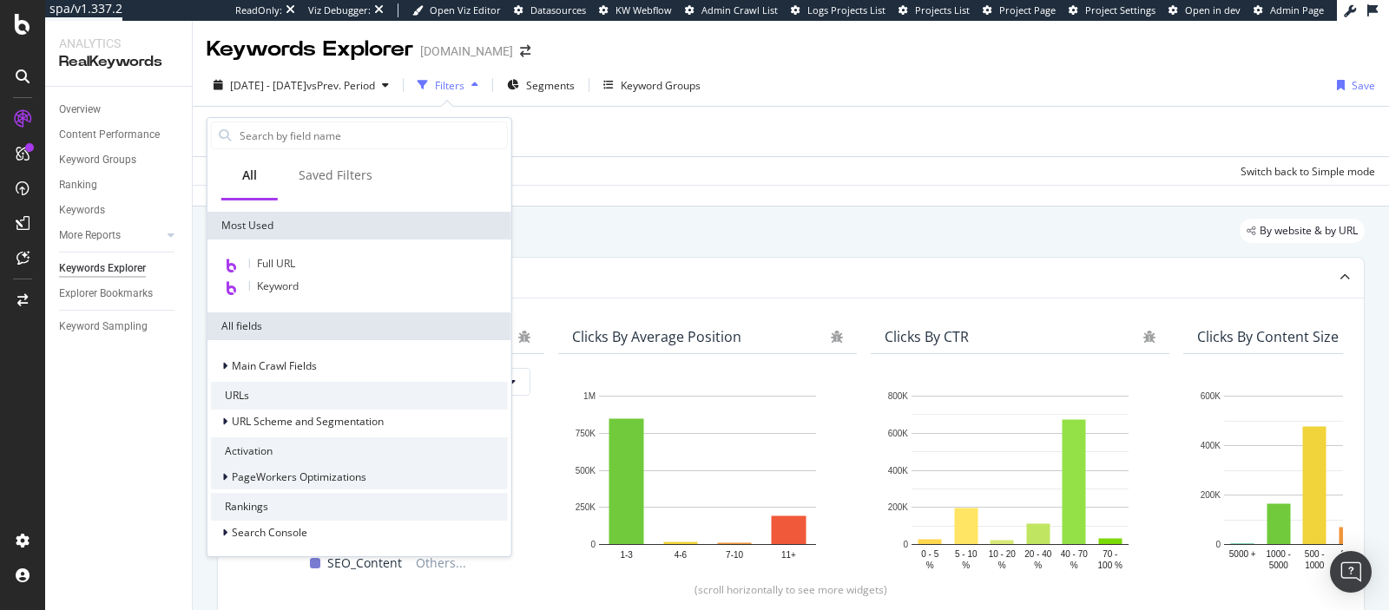
click at [341, 472] on span "PageWorkers Optimizations" at bounding box center [299, 477] width 135 height 15
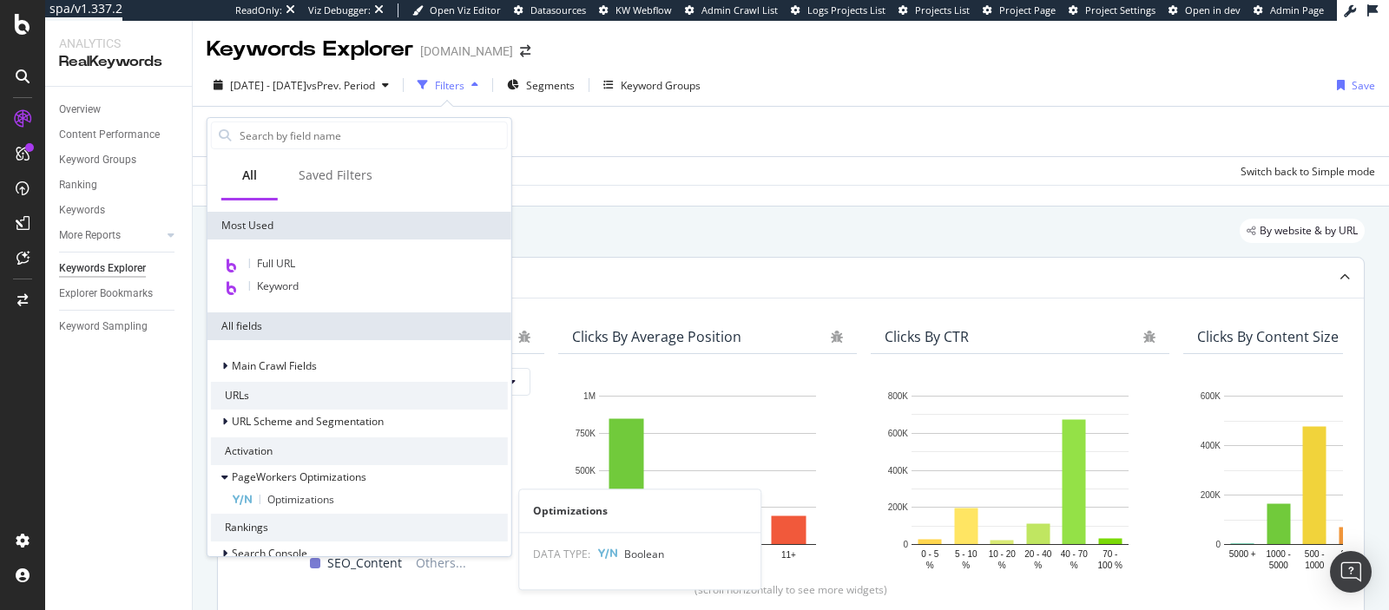
click at [395, 501] on div "Optimizations" at bounding box center [370, 500] width 276 height 21
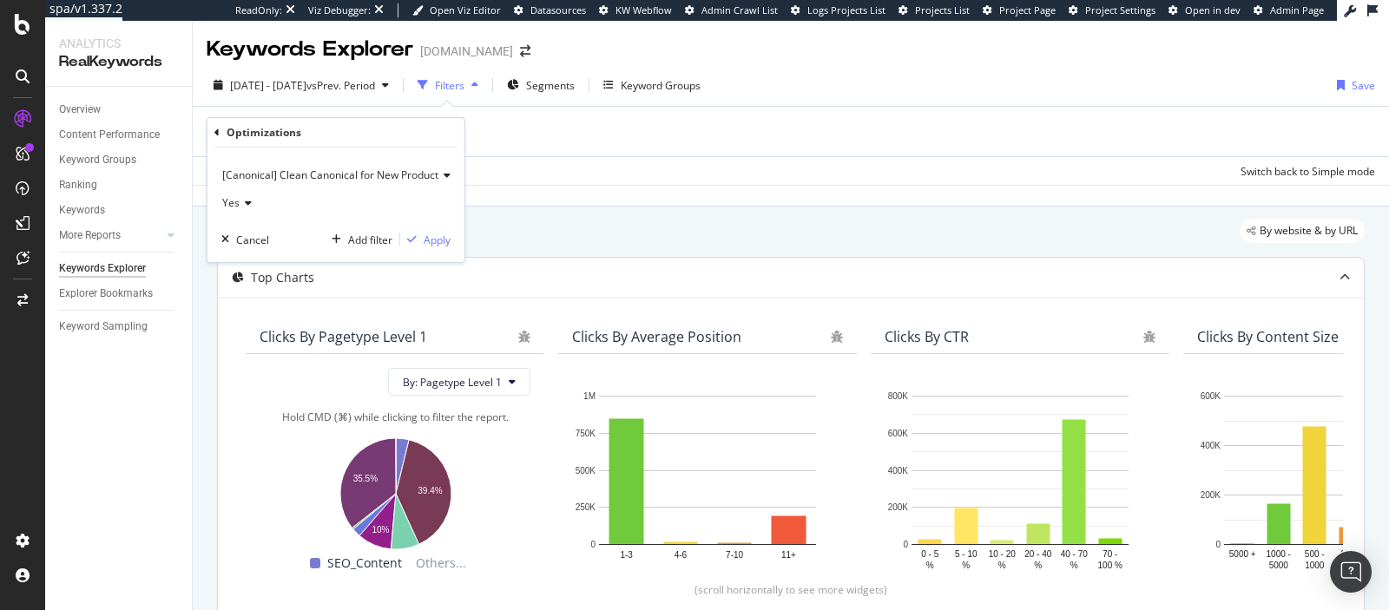
click at [390, 176] on span "[Canonical] Clean Canonical for New Product" at bounding box center [330, 175] width 216 height 15
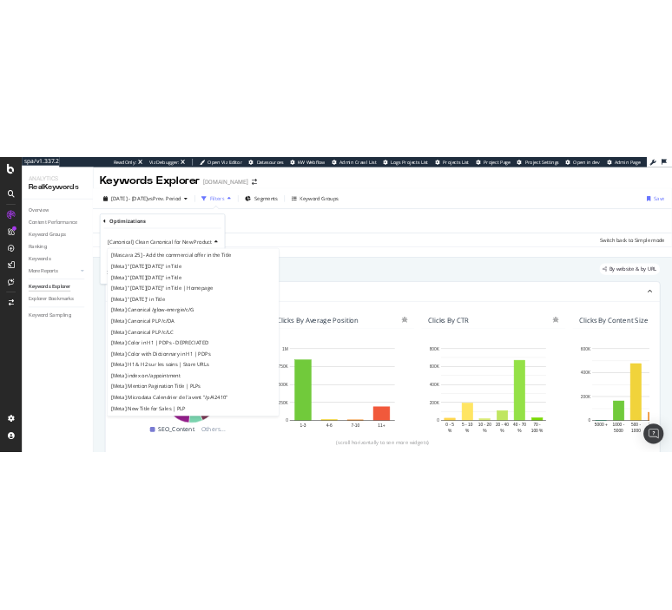
scroll to position [1739, 0]
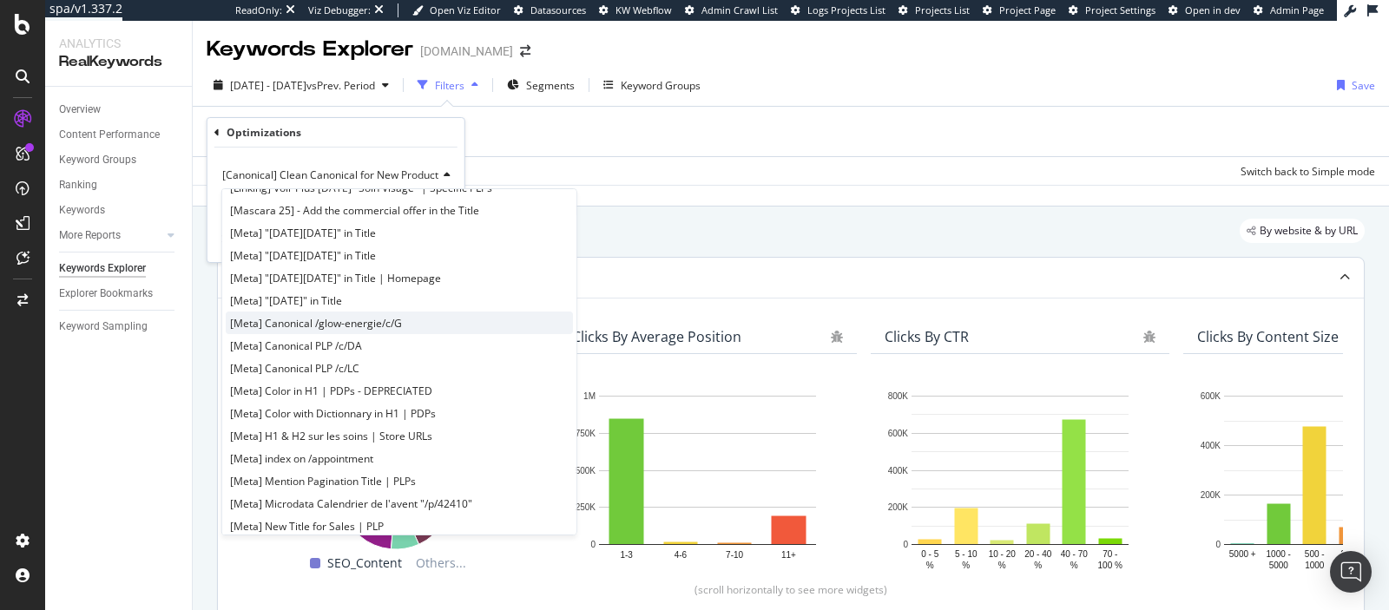
click at [404, 314] on div "[Meta] Canonical /glow-energie/c/G" at bounding box center [399, 323] width 347 height 23
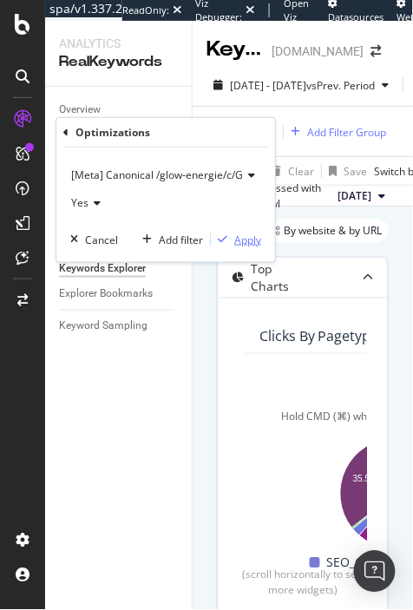
click at [243, 238] on div "Apply" at bounding box center [247, 240] width 27 height 15
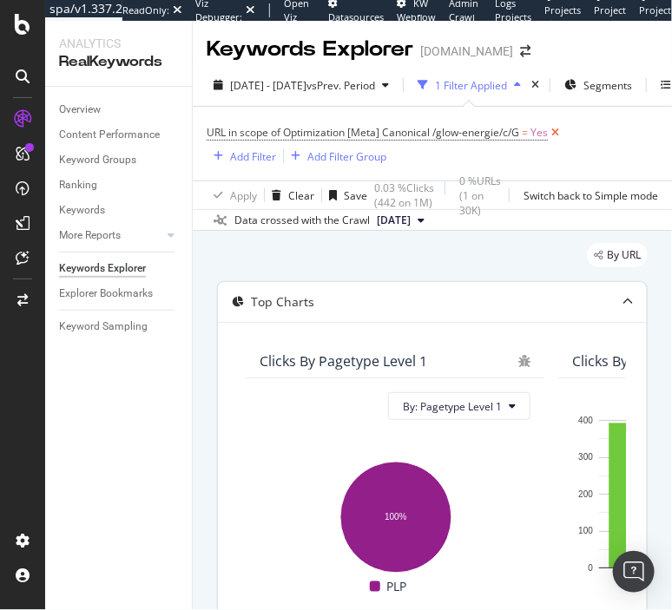
click at [556, 129] on icon at bounding box center [555, 132] width 15 height 17
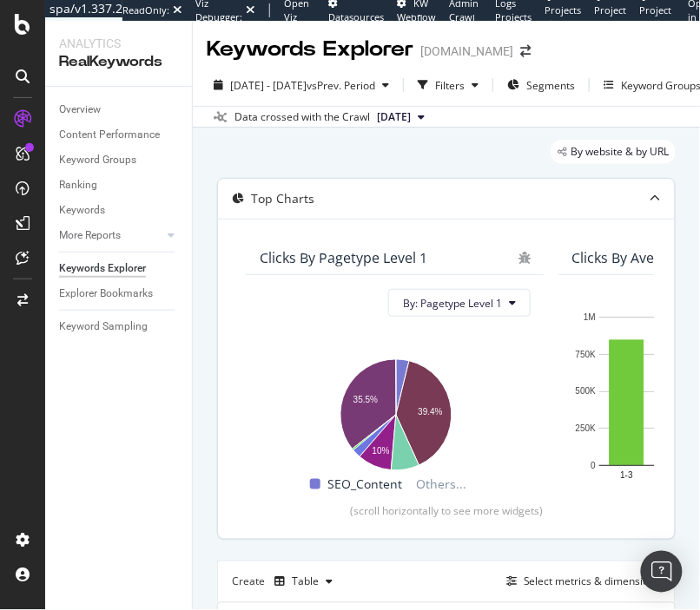
scroll to position [311, 0]
